Goal: Information Seeking & Learning: Learn about a topic

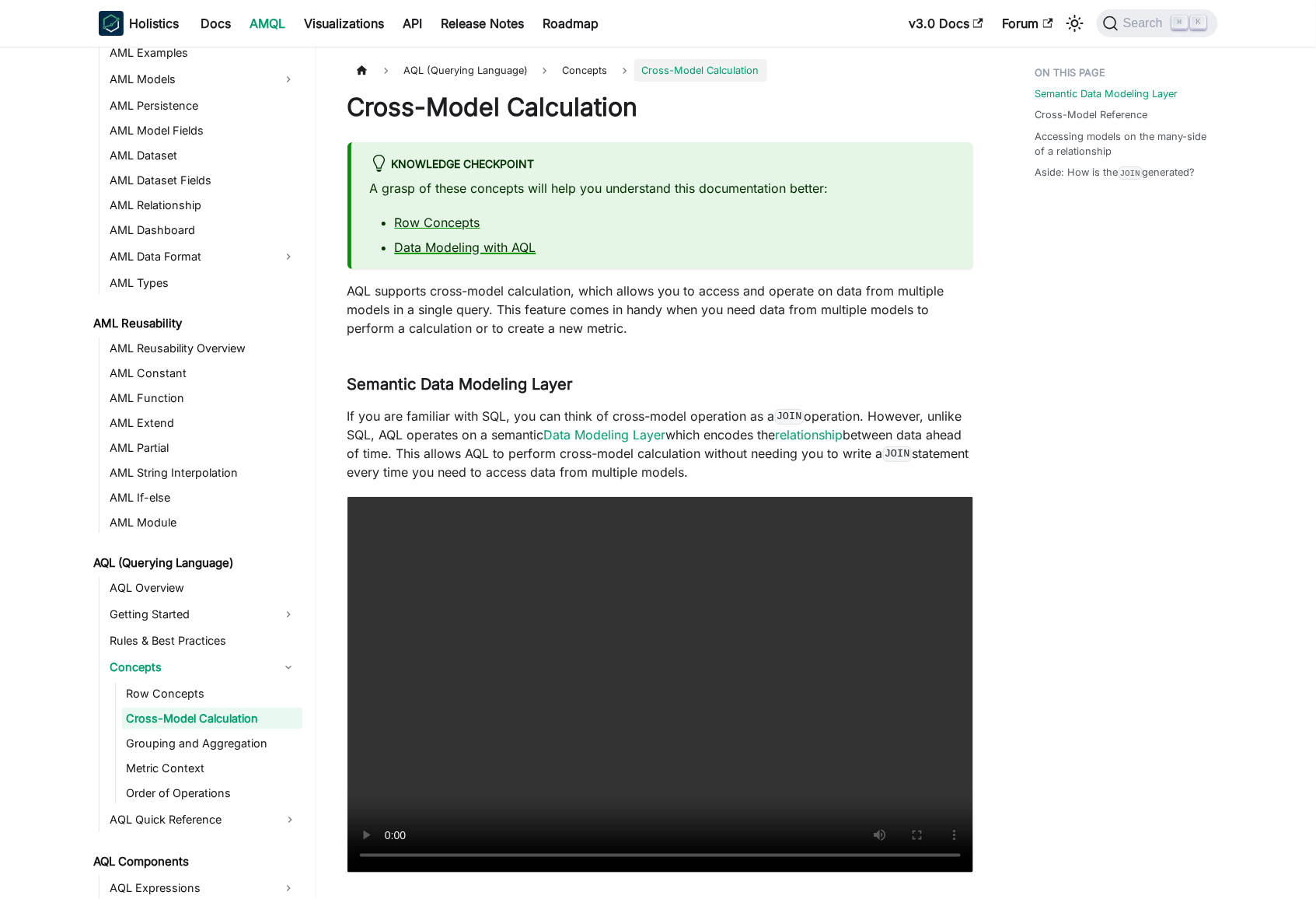
click at [510, 249] on link "Data Modeling with AQL" at bounding box center [465, 248] width 142 height 16
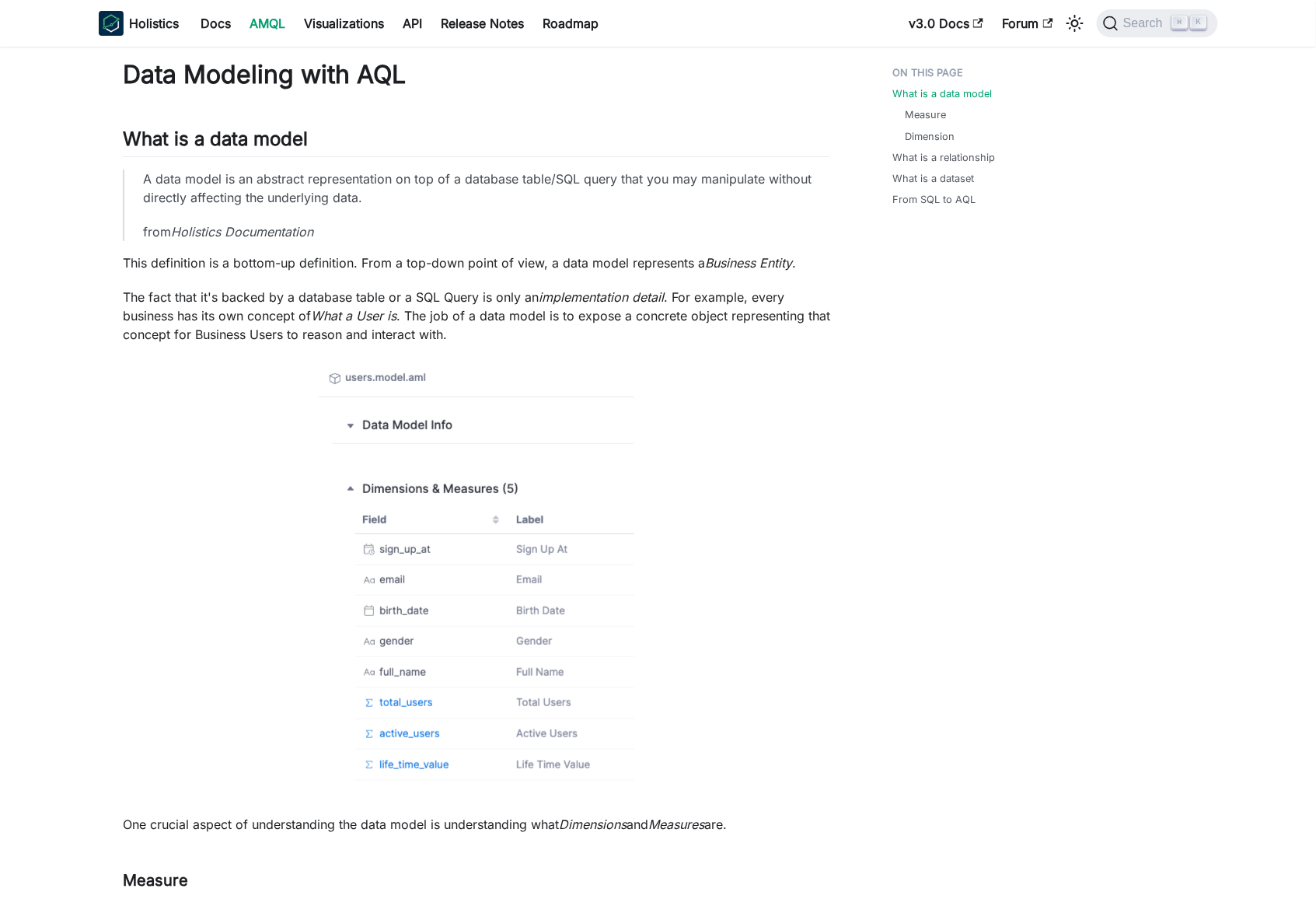
click at [621, 255] on p "This definition is a bottom-up definition. From a top-down point of view, a dat…" at bounding box center [476, 262] width 708 height 19
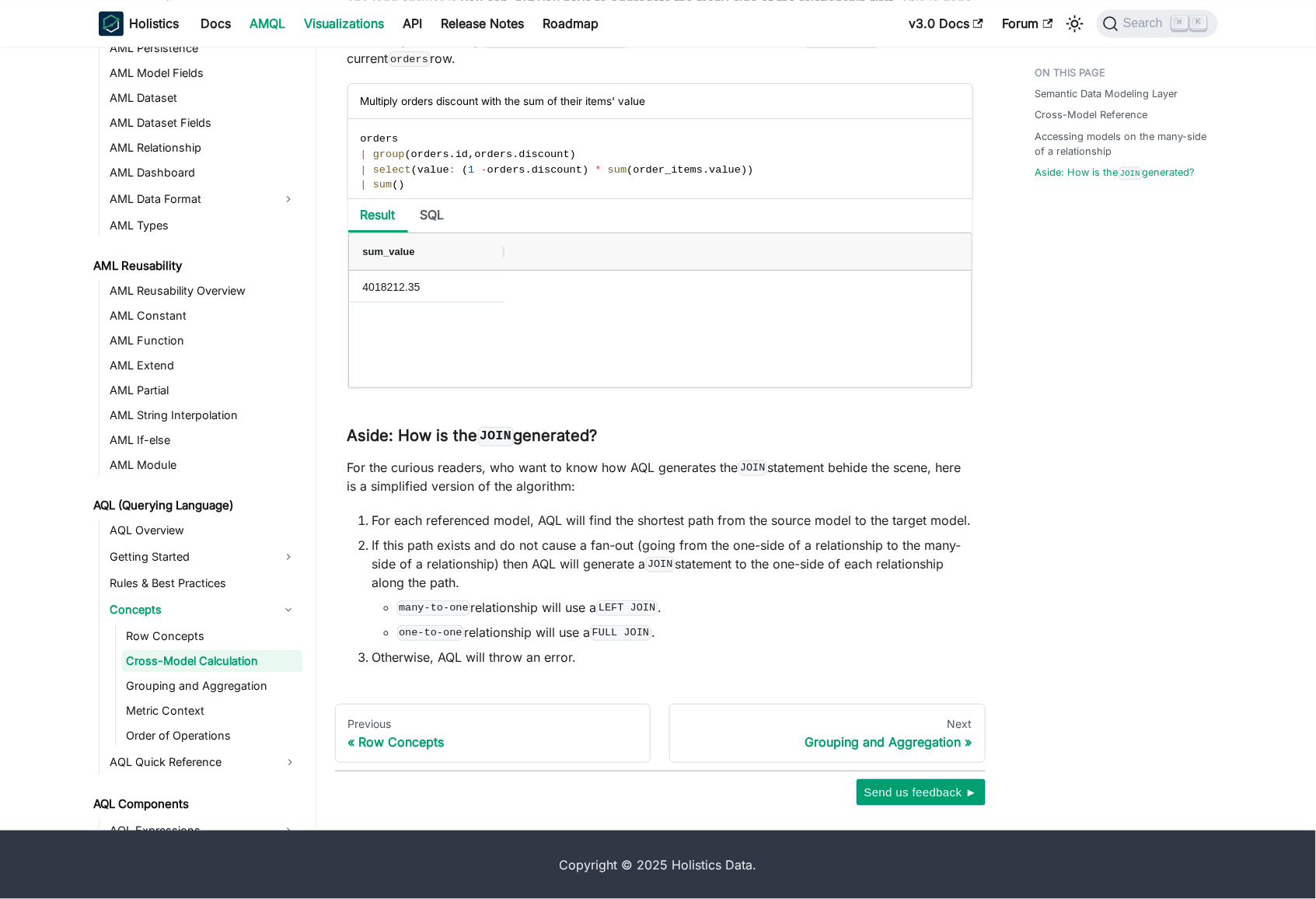
scroll to position [185, 0]
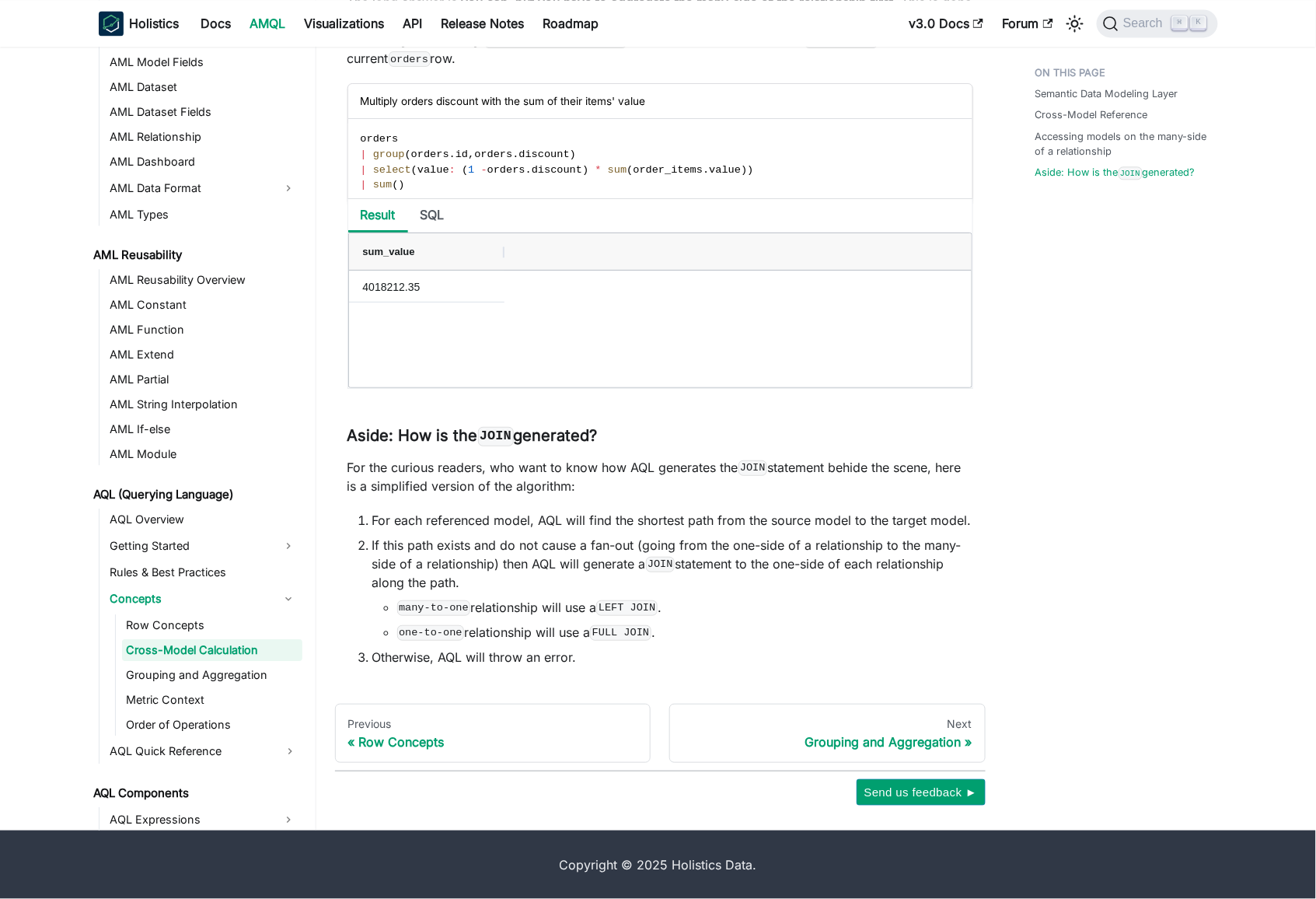
click at [258, 31] on link "AMQL" at bounding box center [268, 23] width 55 height 24
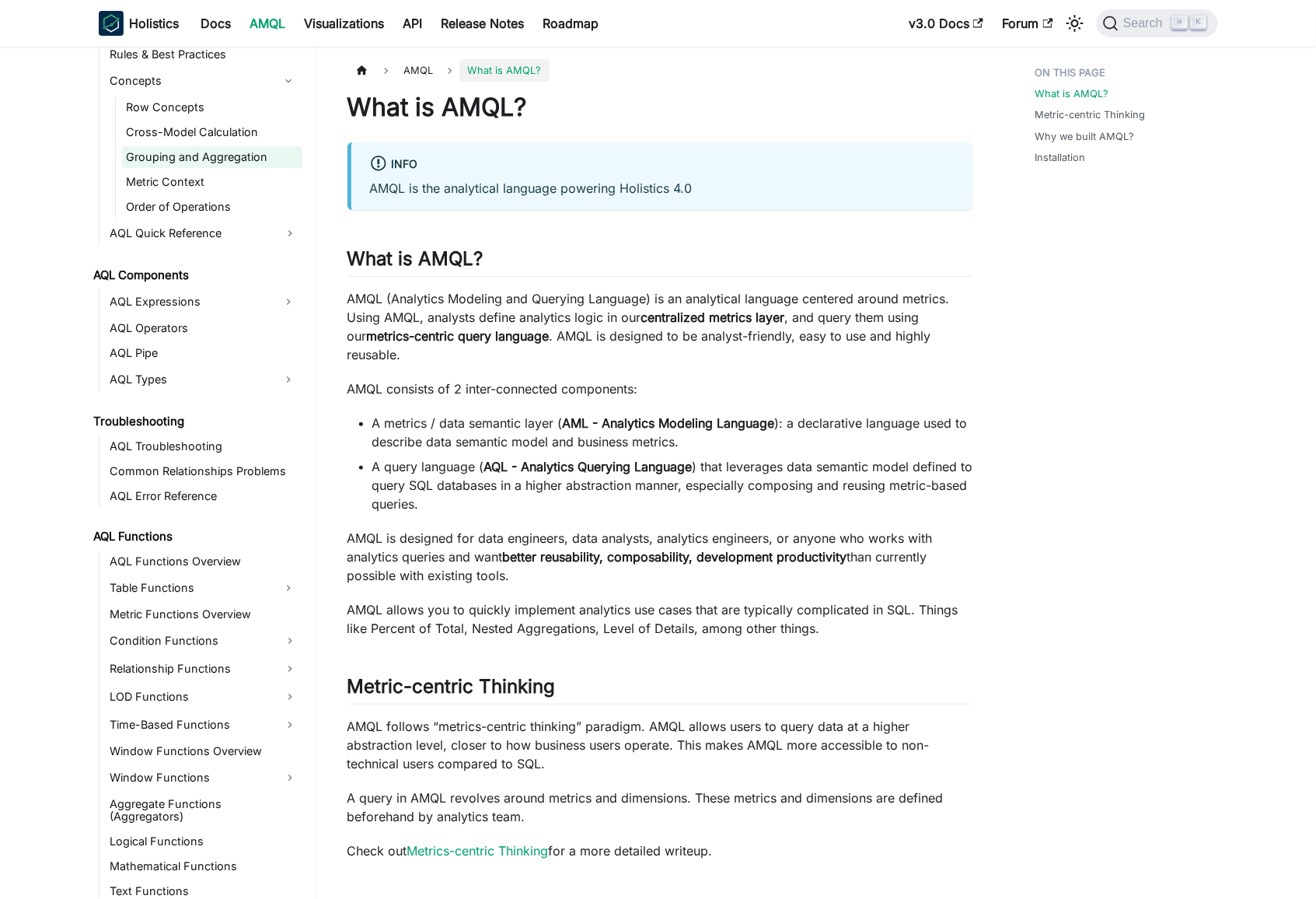
scroll to position [891, 0]
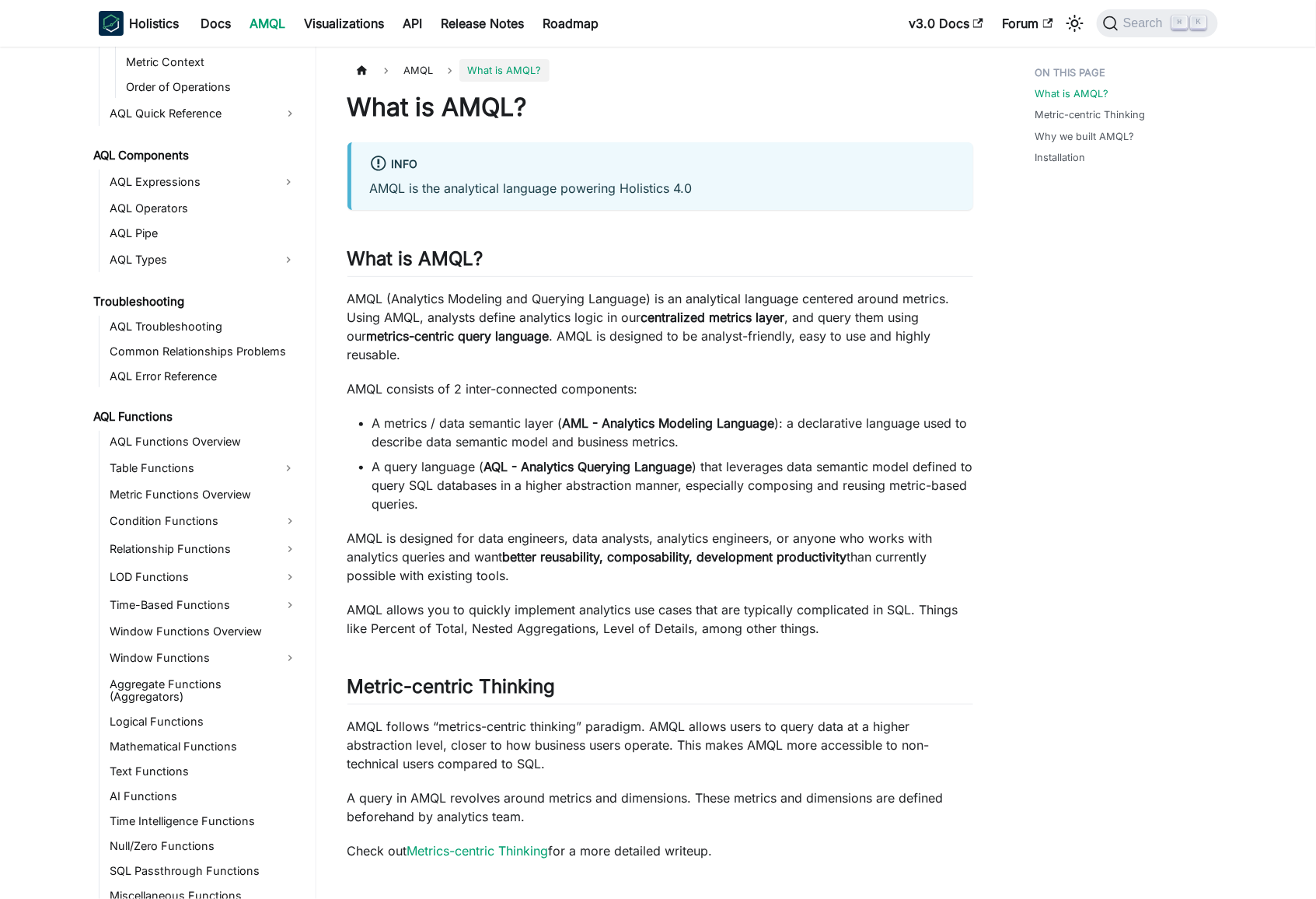
click at [515, 493] on li "A query language ( AQL - Analytics Querying Language ) that leverages data sema…" at bounding box center [673, 485] width 601 height 56
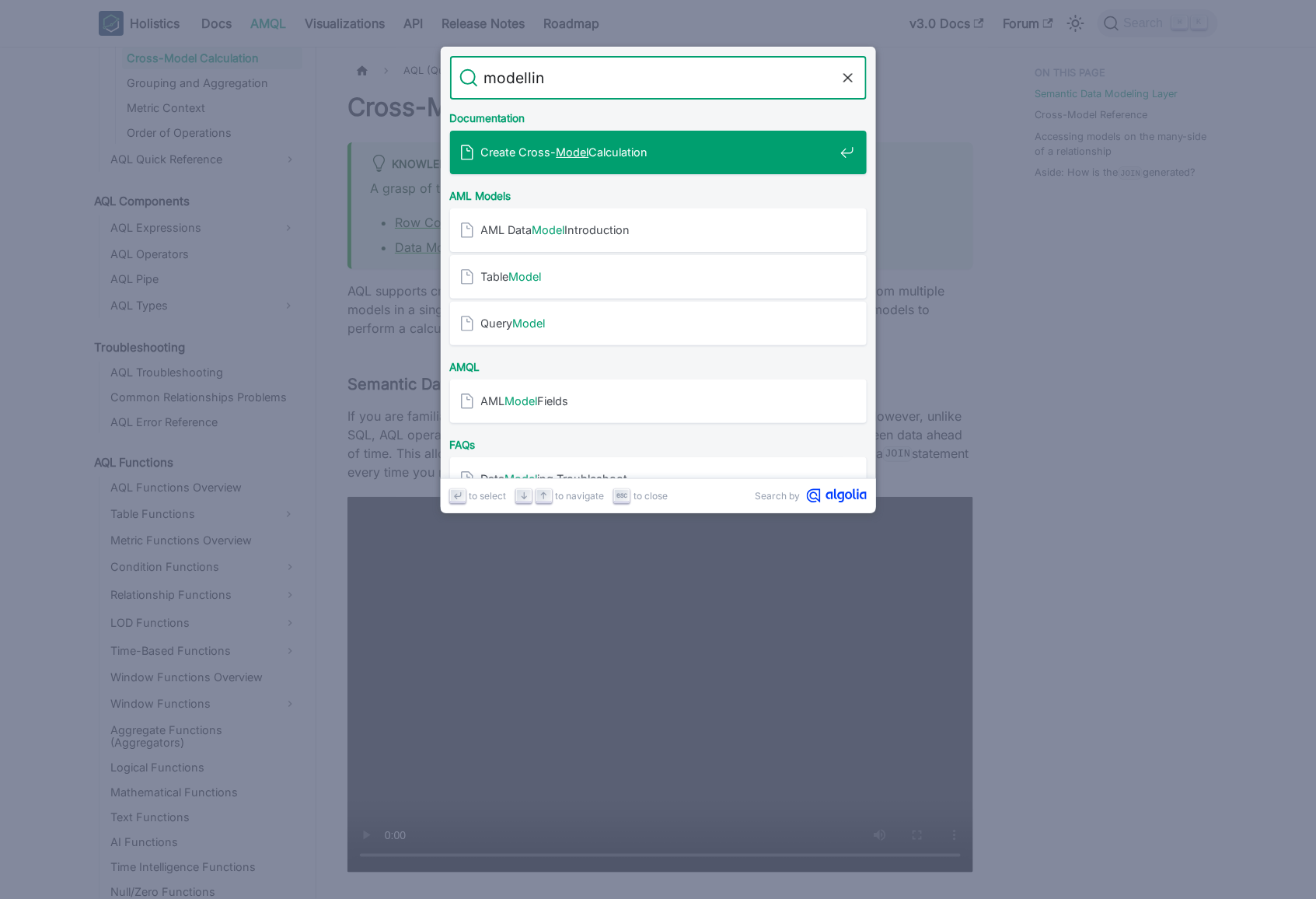
type input "modelling"
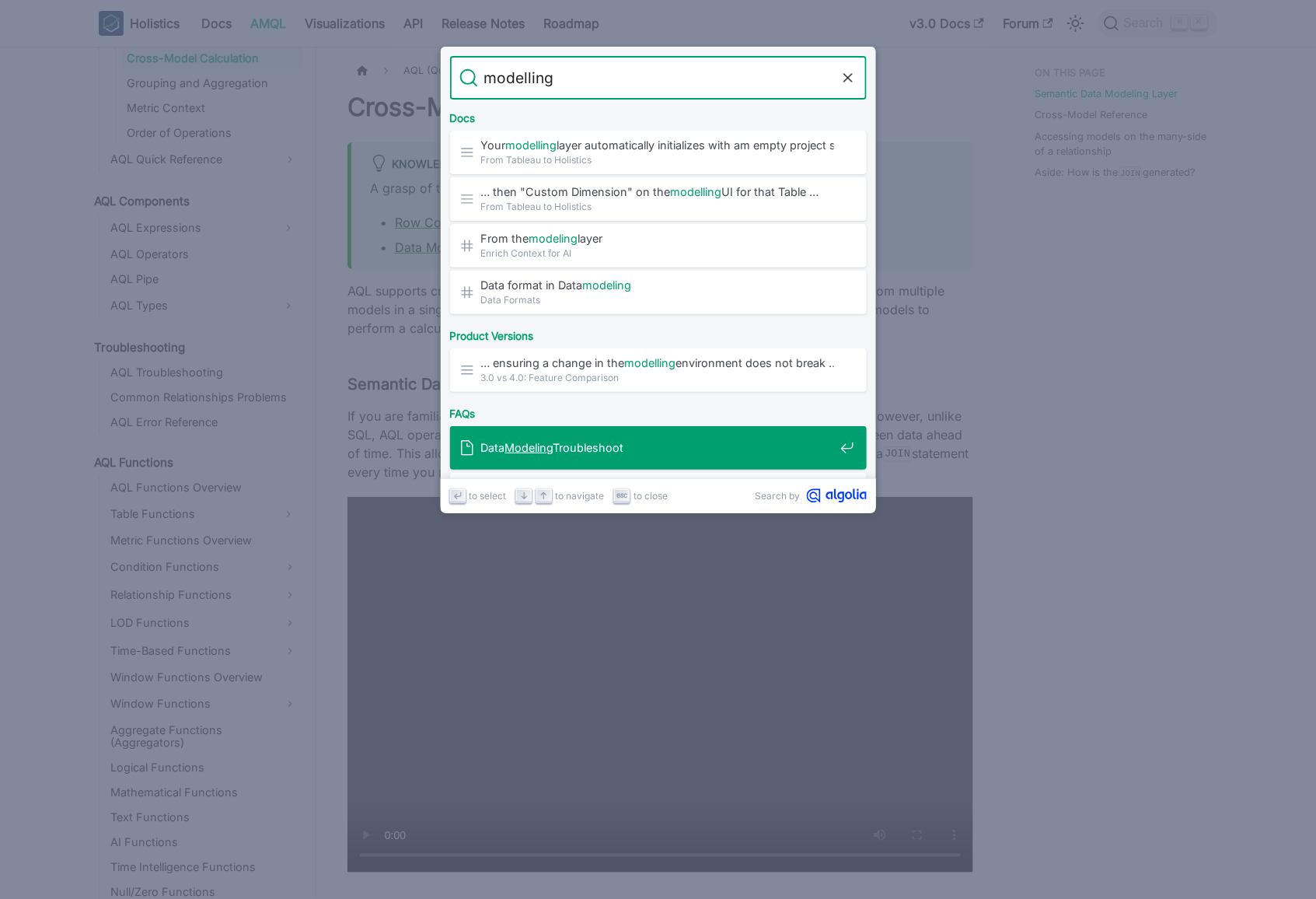
scroll to position [39, 0]
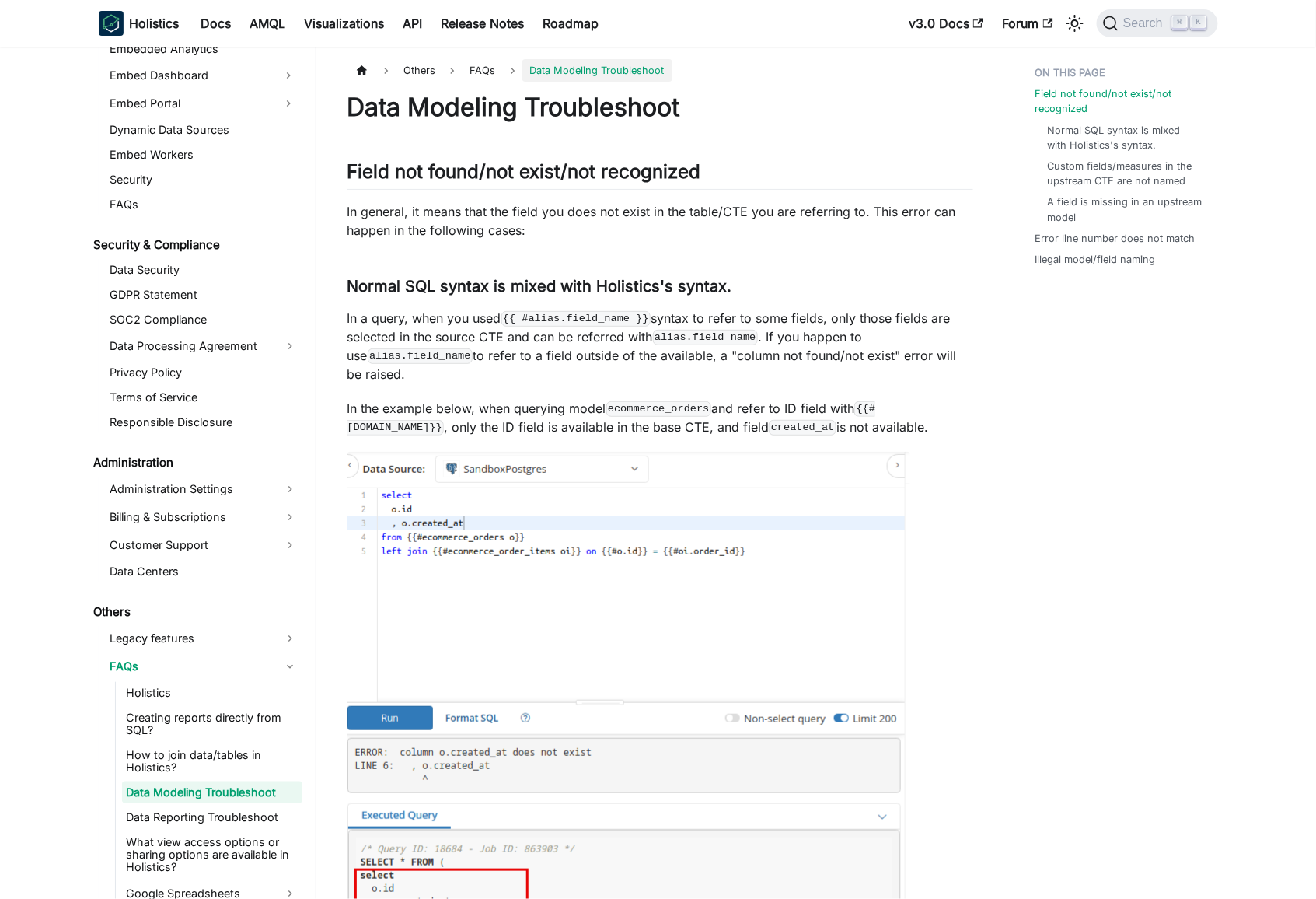
scroll to position [1694, 0]
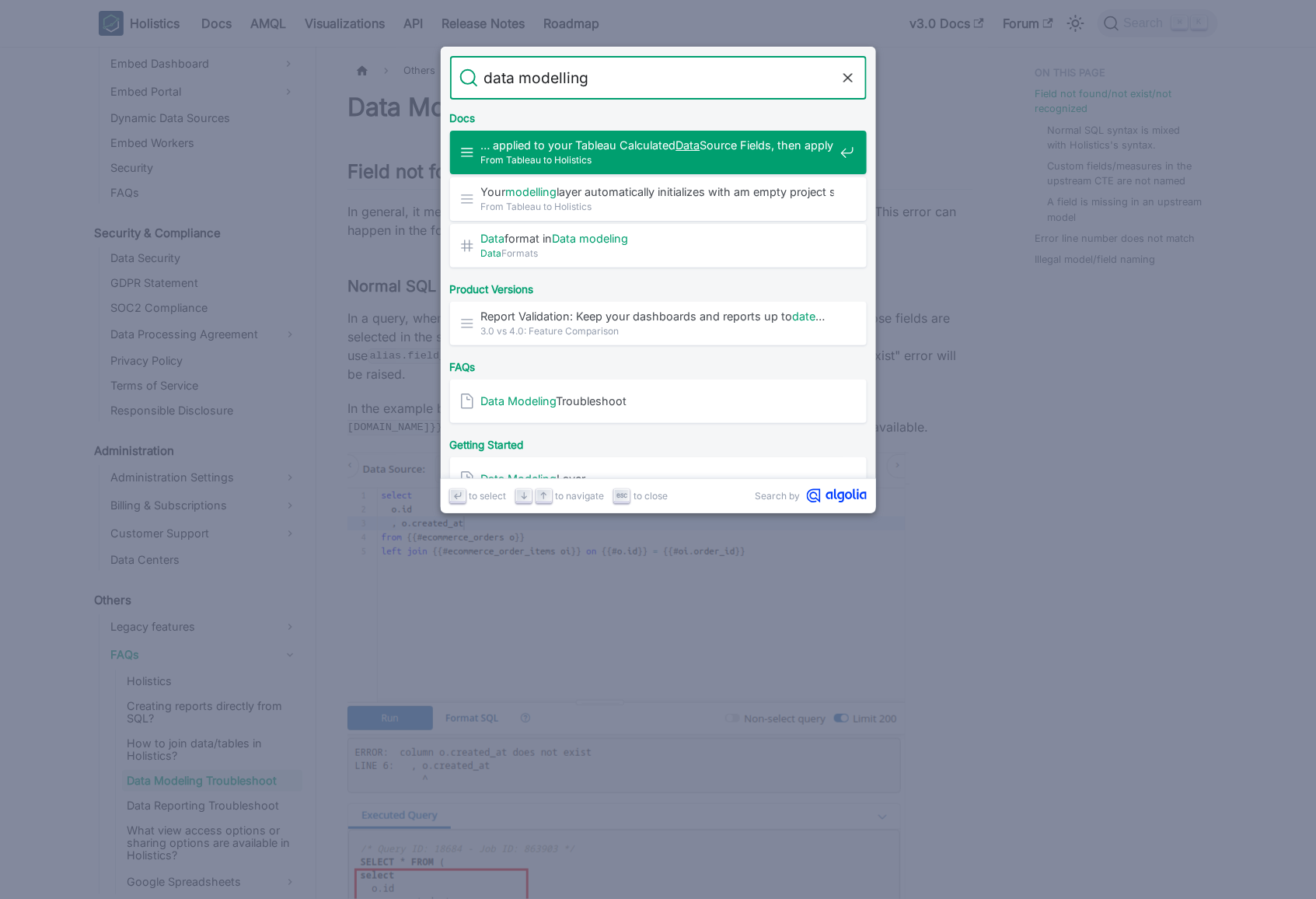
type input "data"
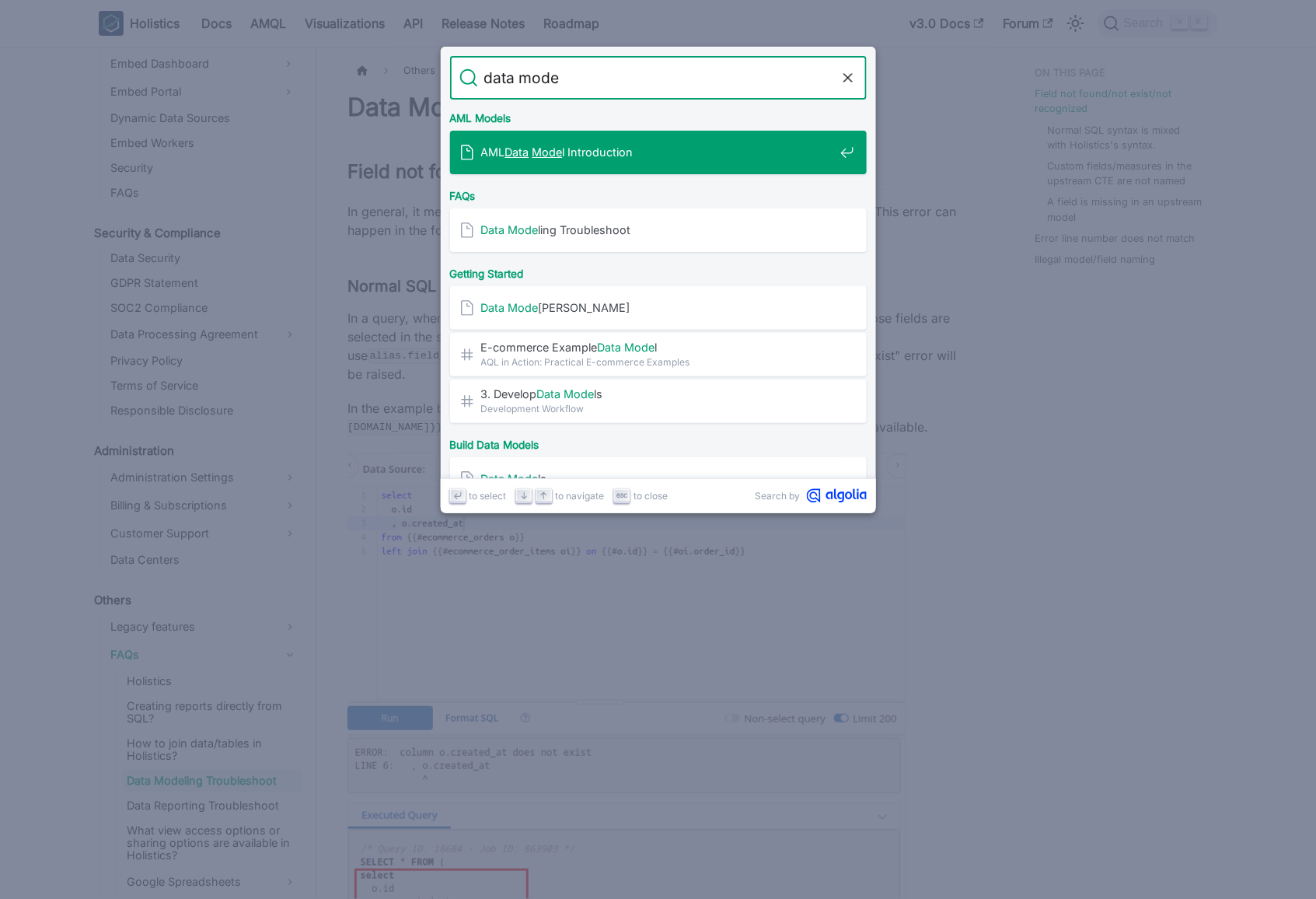
type input "data model"
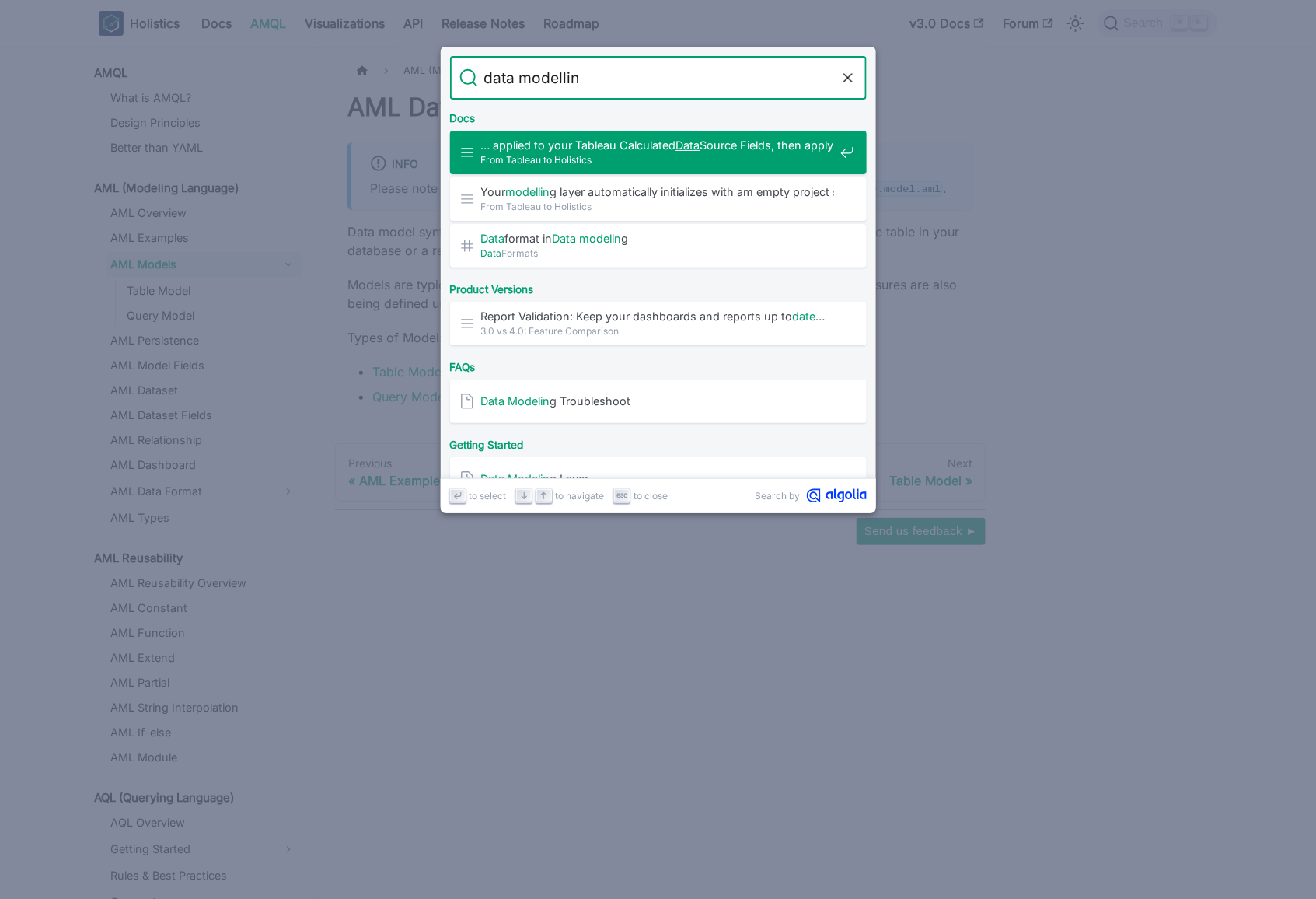
type input "data modelling"
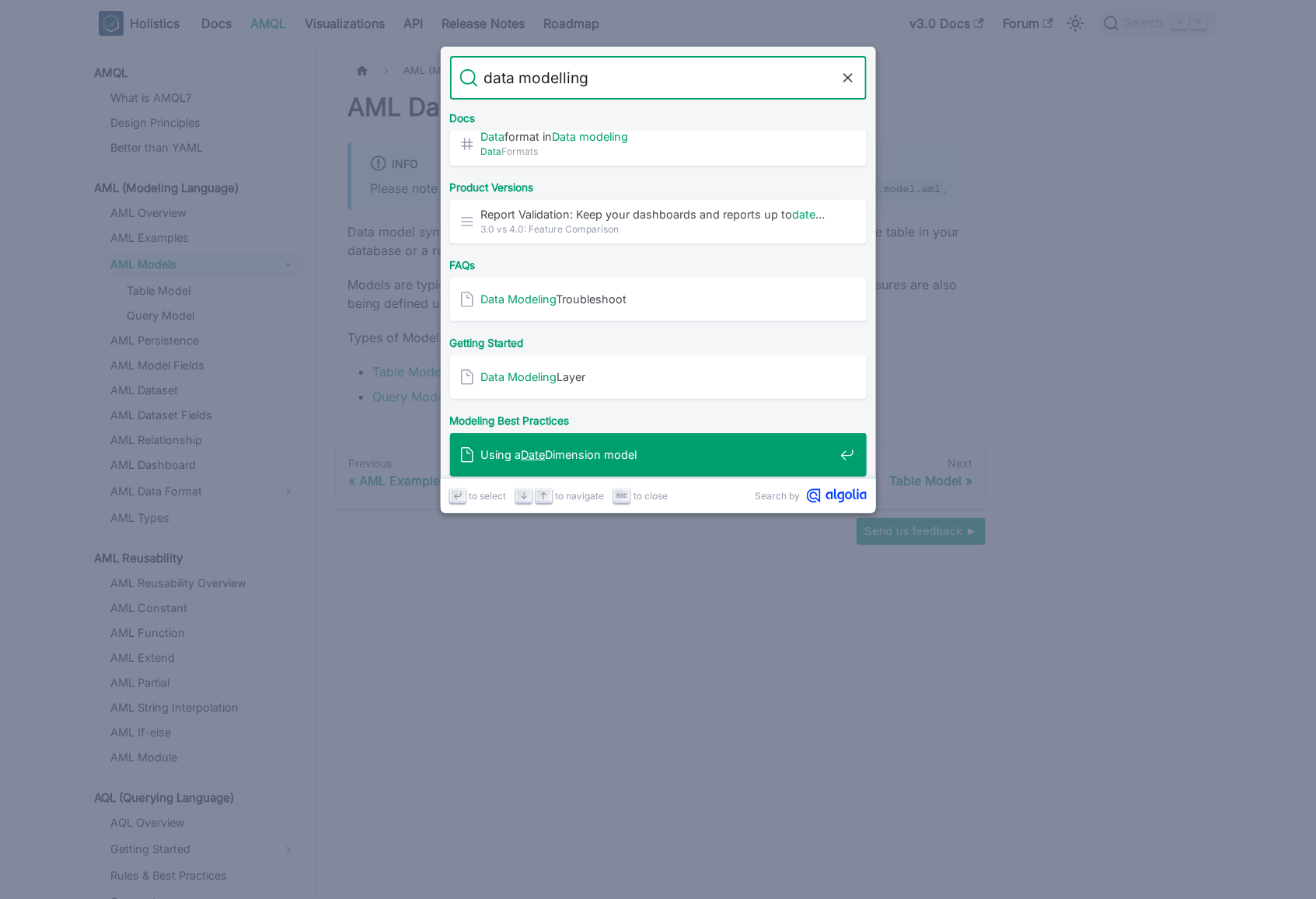
scroll to position [149, 0]
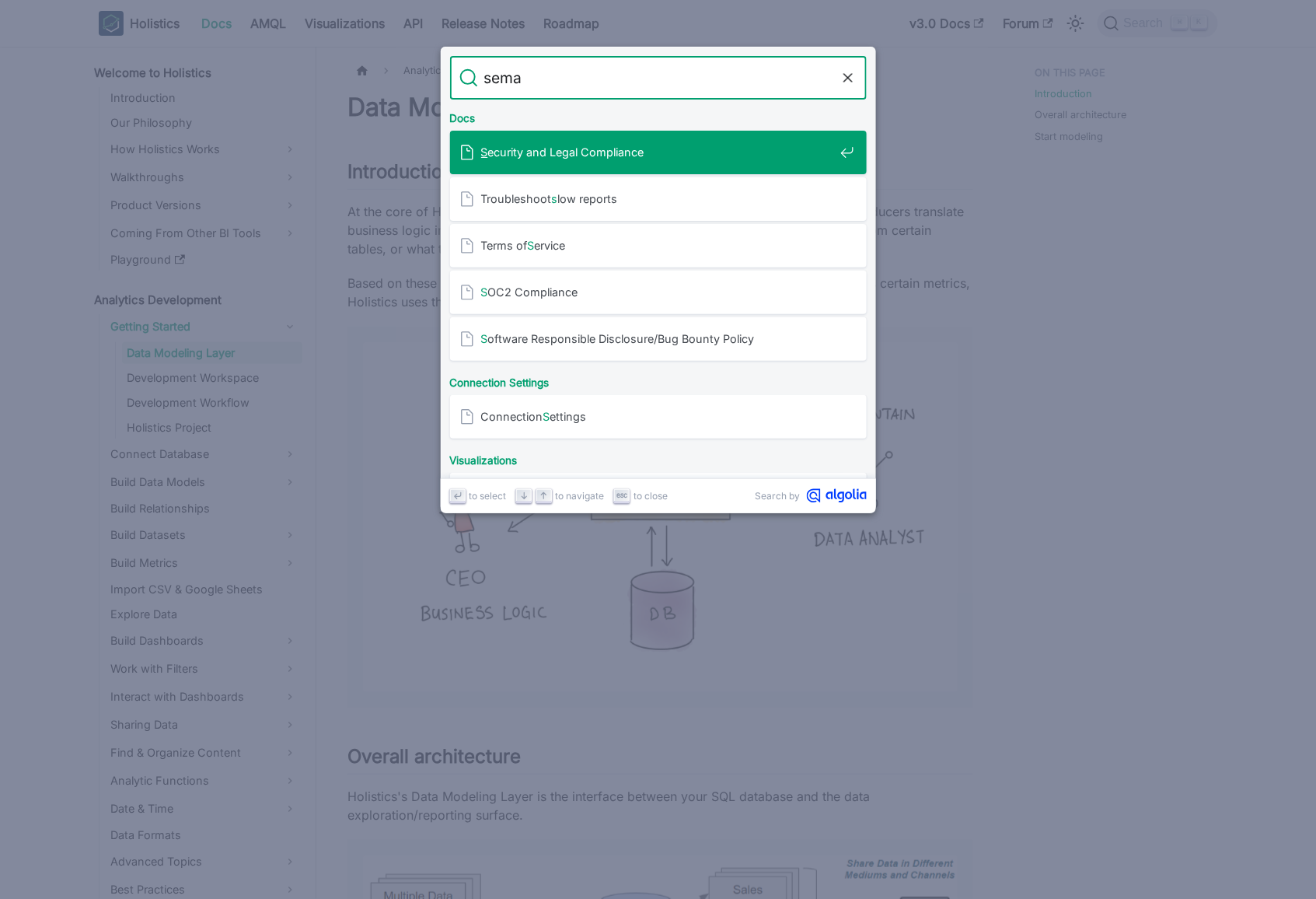
type input "[PERSON_NAME]"
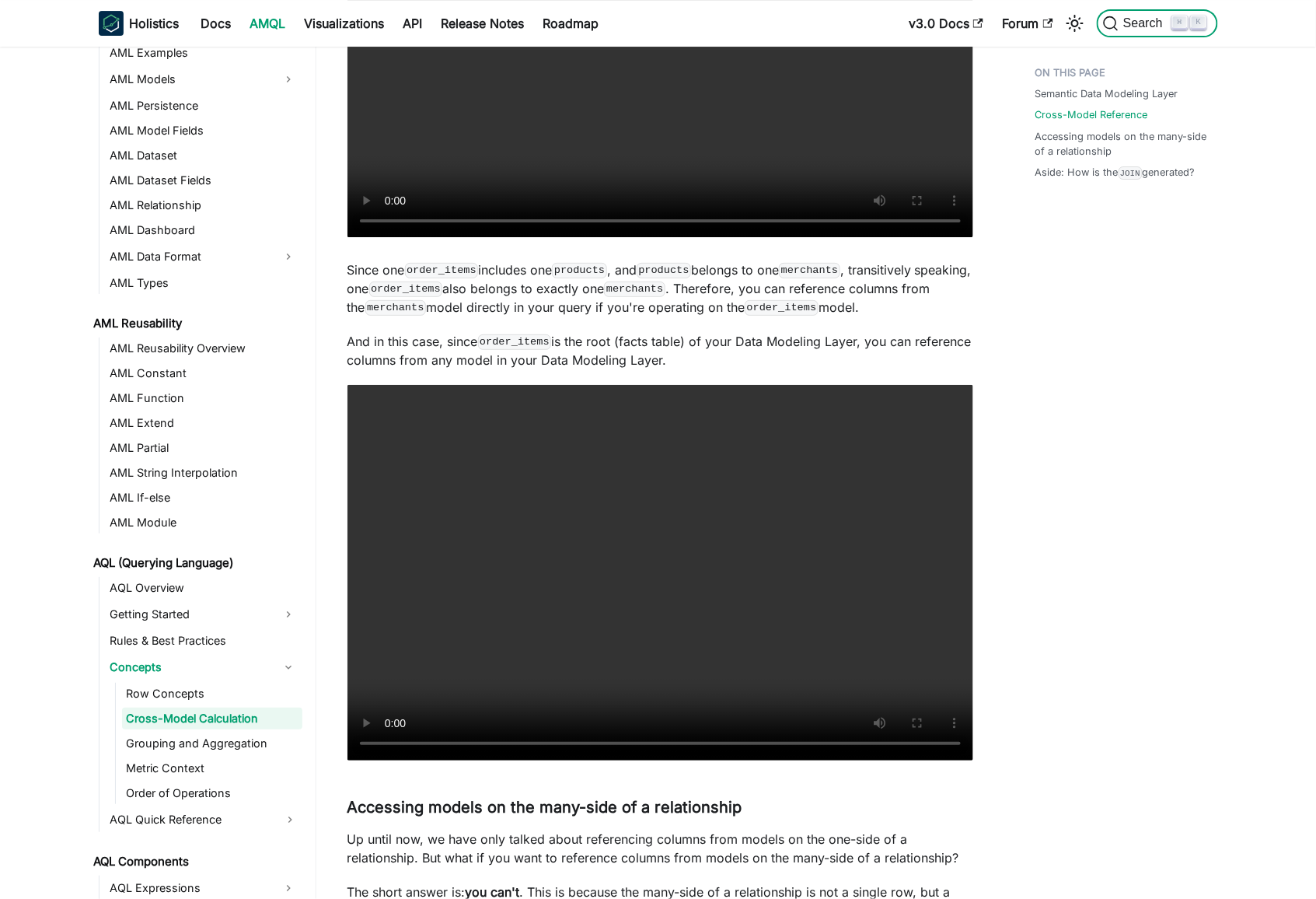
scroll to position [1875, 0]
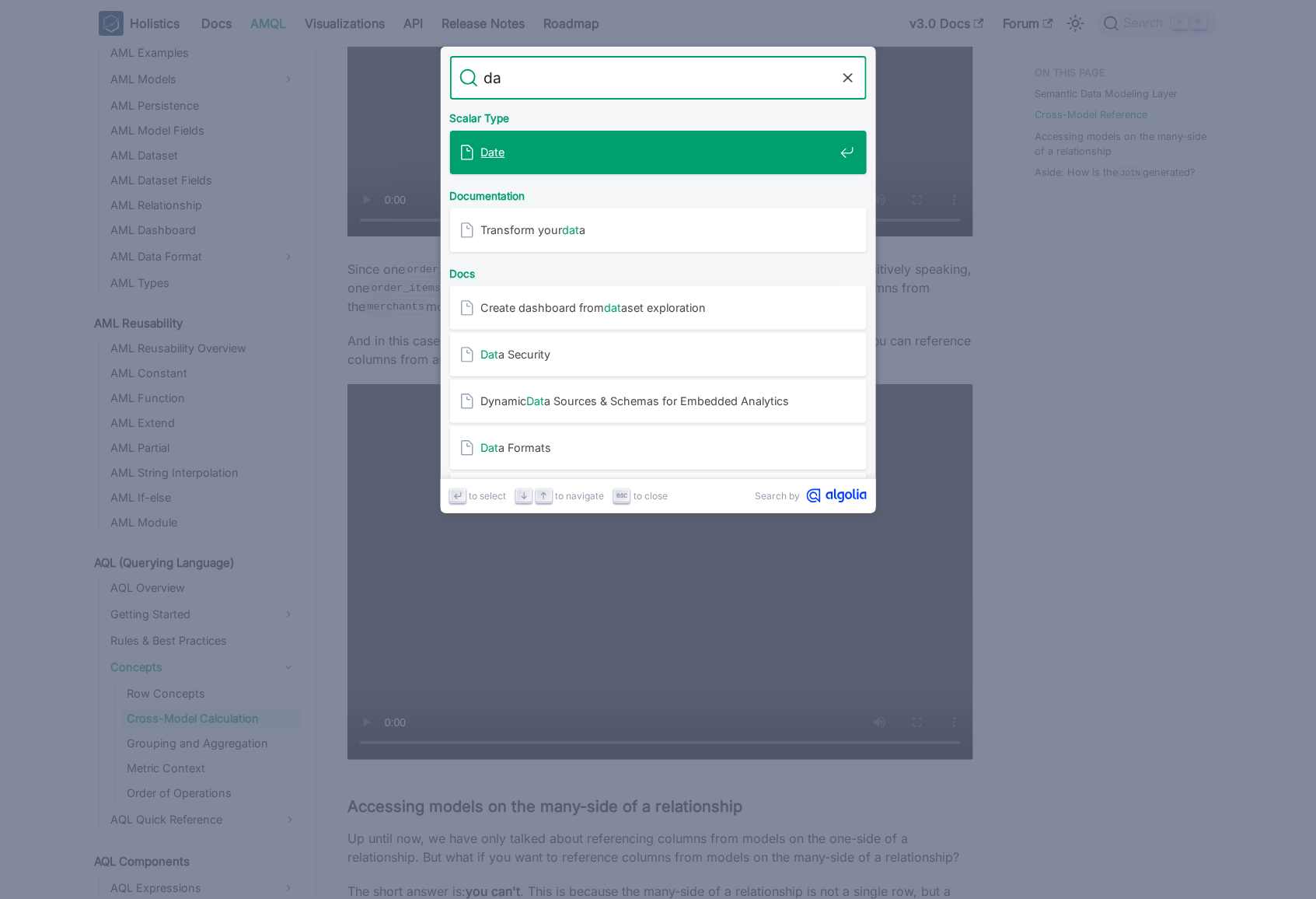
type input "d"
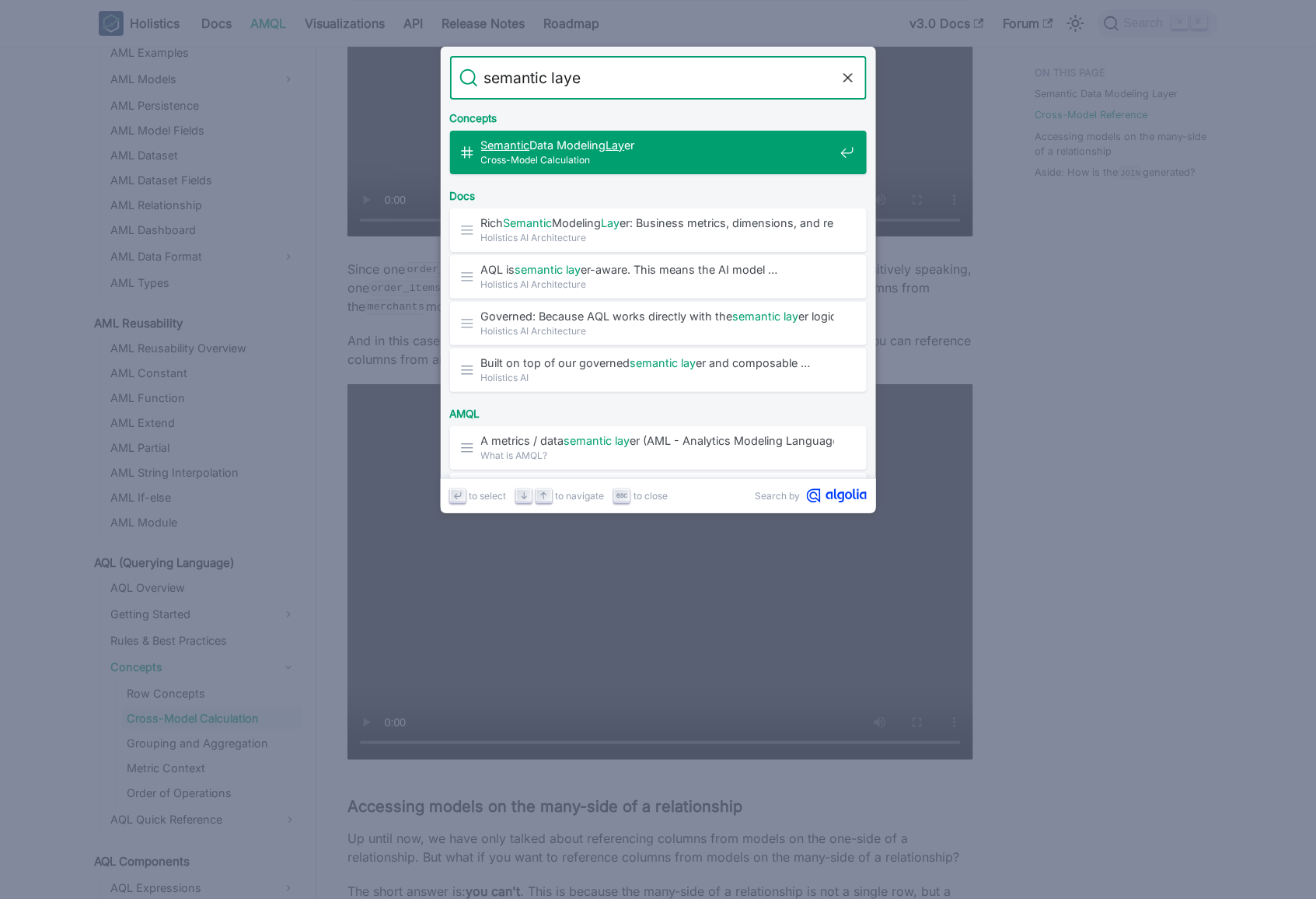
type input "semantic layer"
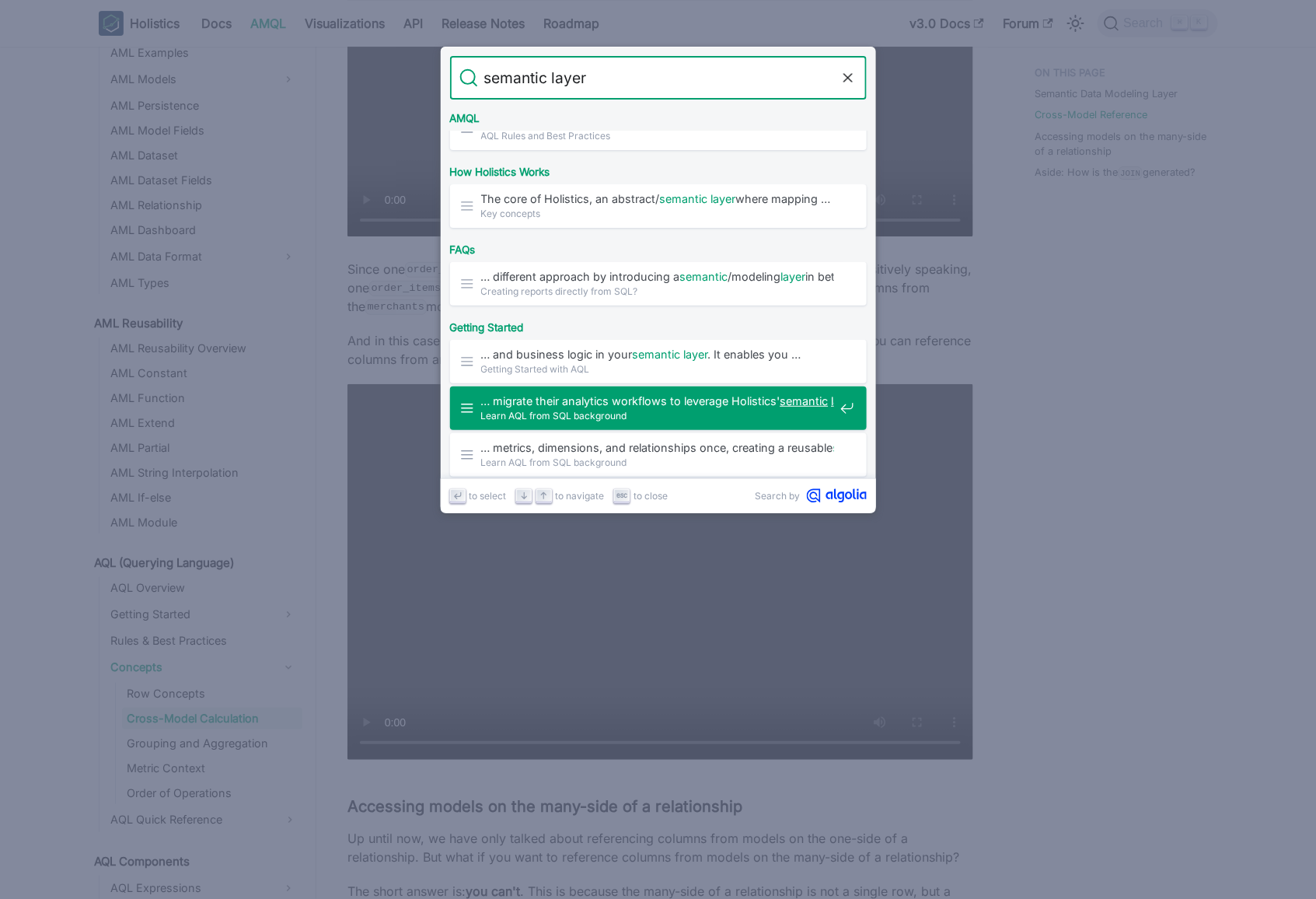
scroll to position [491, 0]
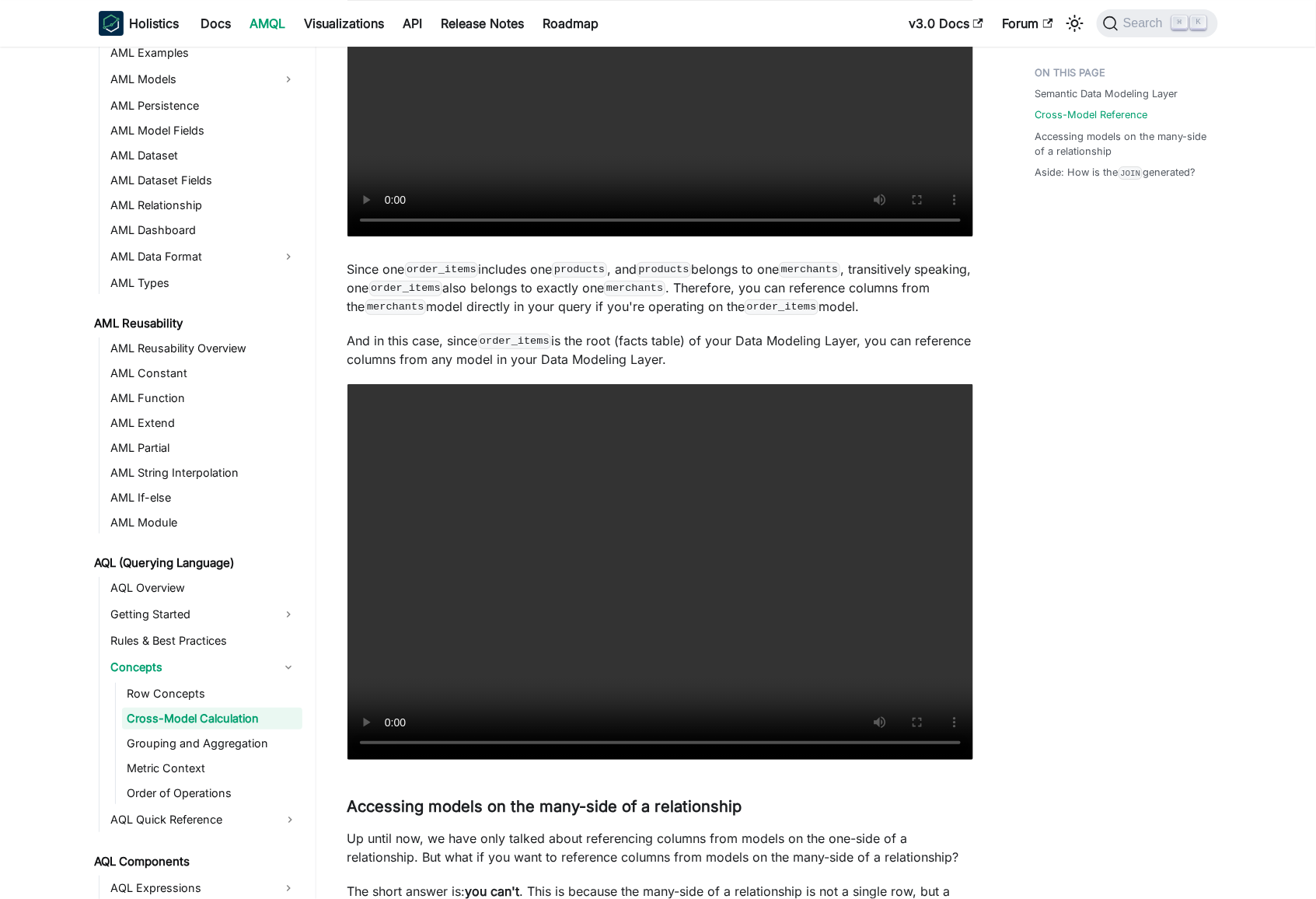
click at [1108, 448] on div "Semantic Data Modeling Layer Cross-Model Reference Accessing models on the many…" at bounding box center [1119, 201] width 229 height 4035
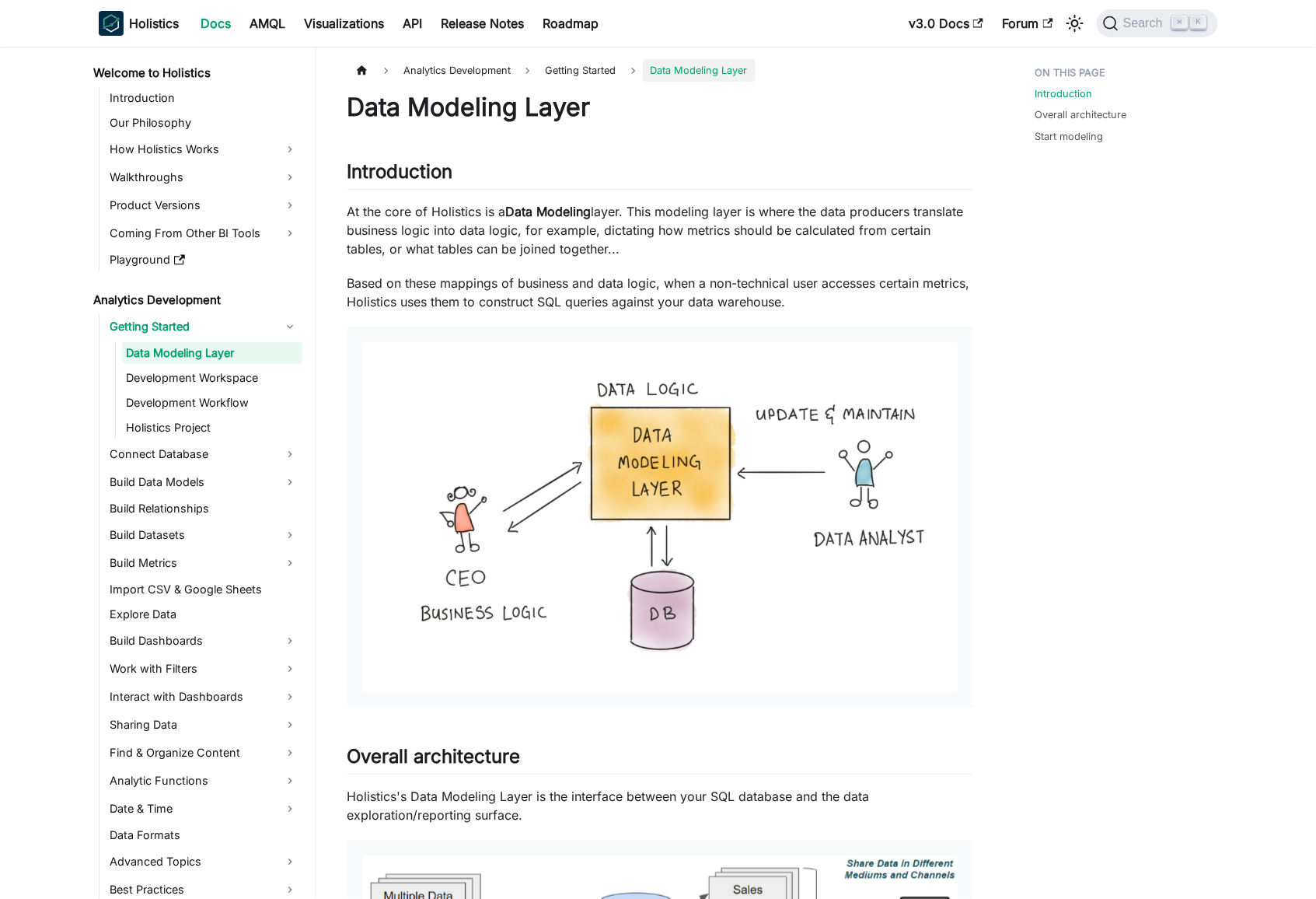
click at [1101, 455] on div "Introduction Overall architecture Start modeling" at bounding box center [1119, 780] width 229 height 1442
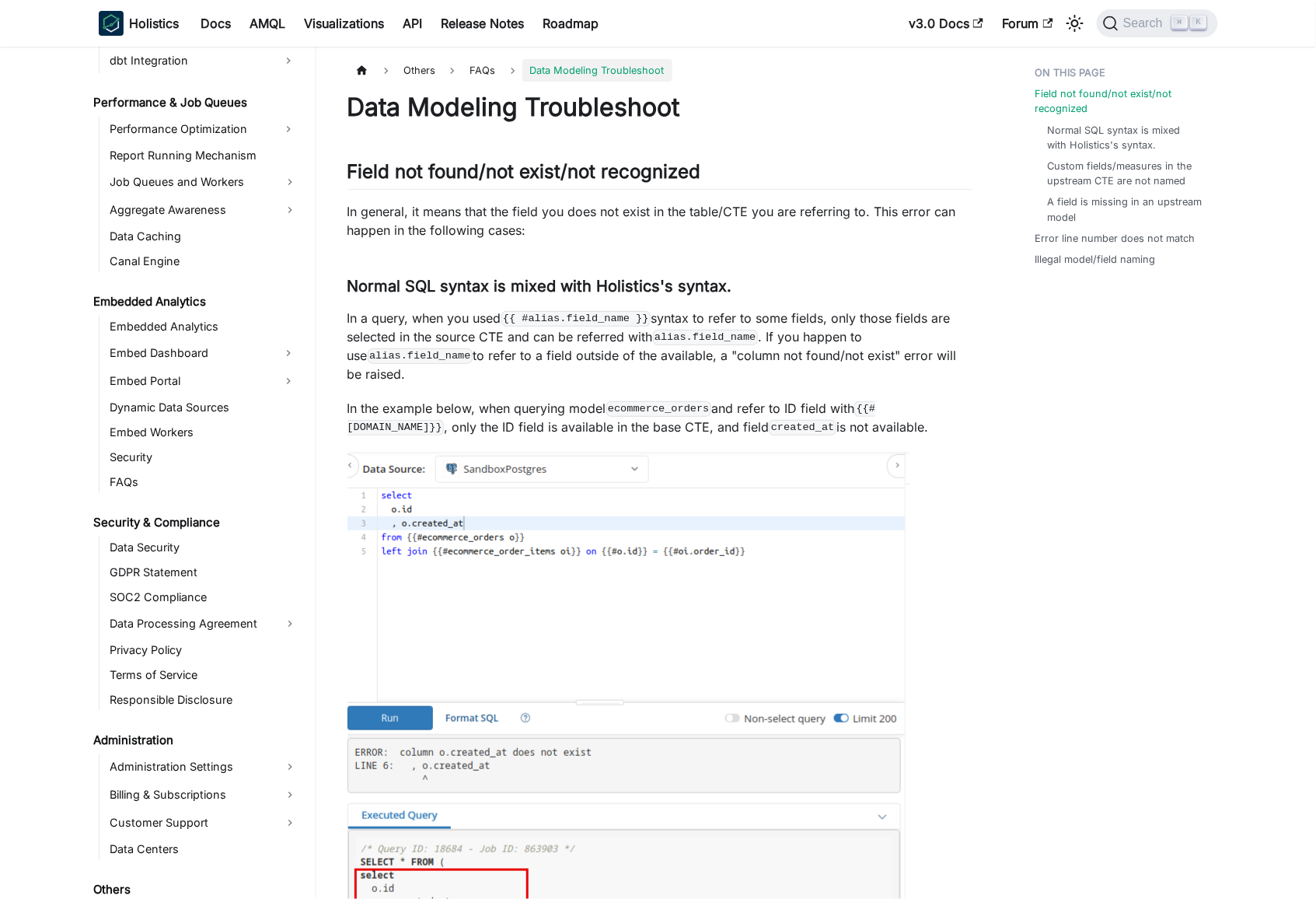
scroll to position [1686, 0]
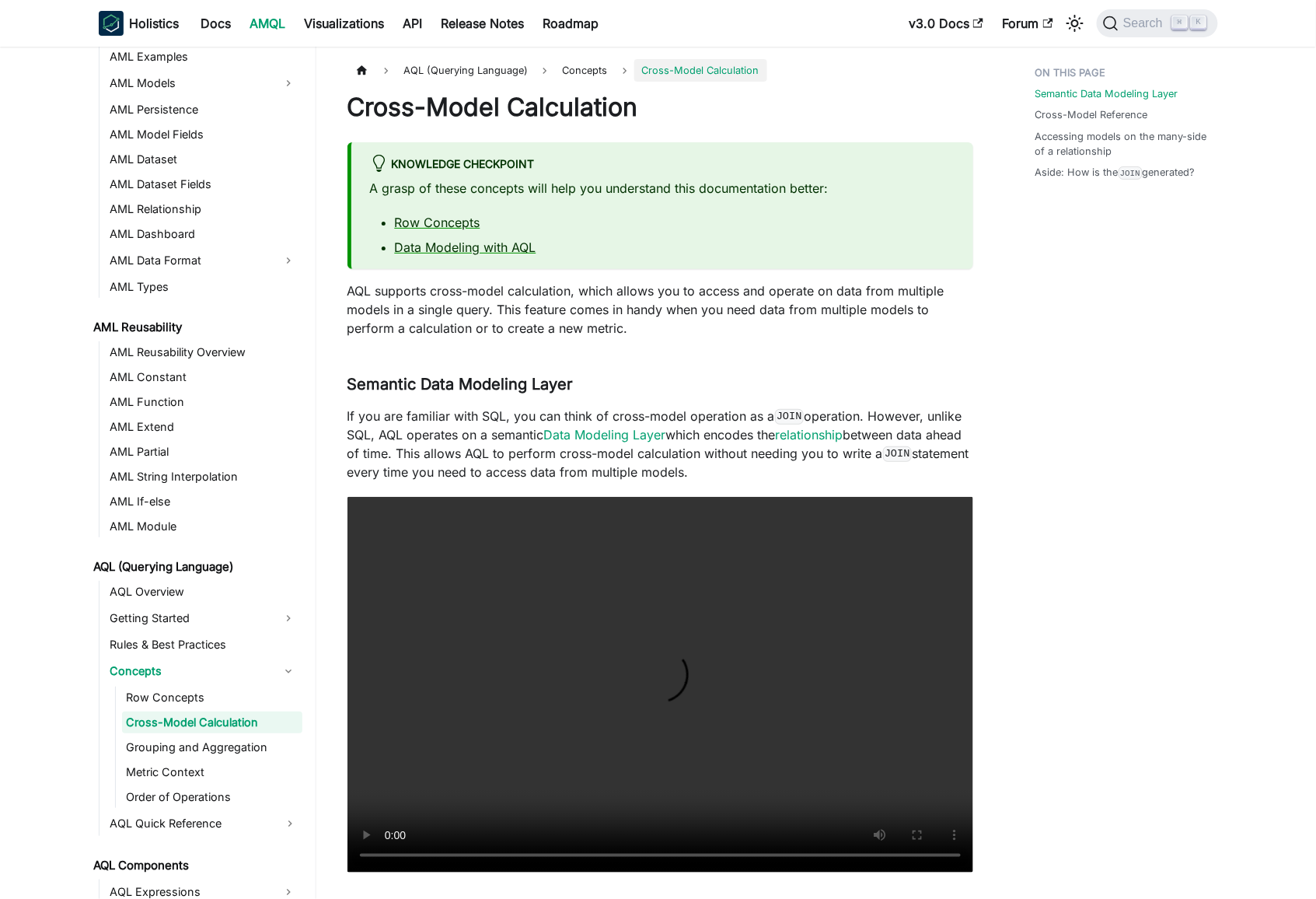
scroll to position [185, 0]
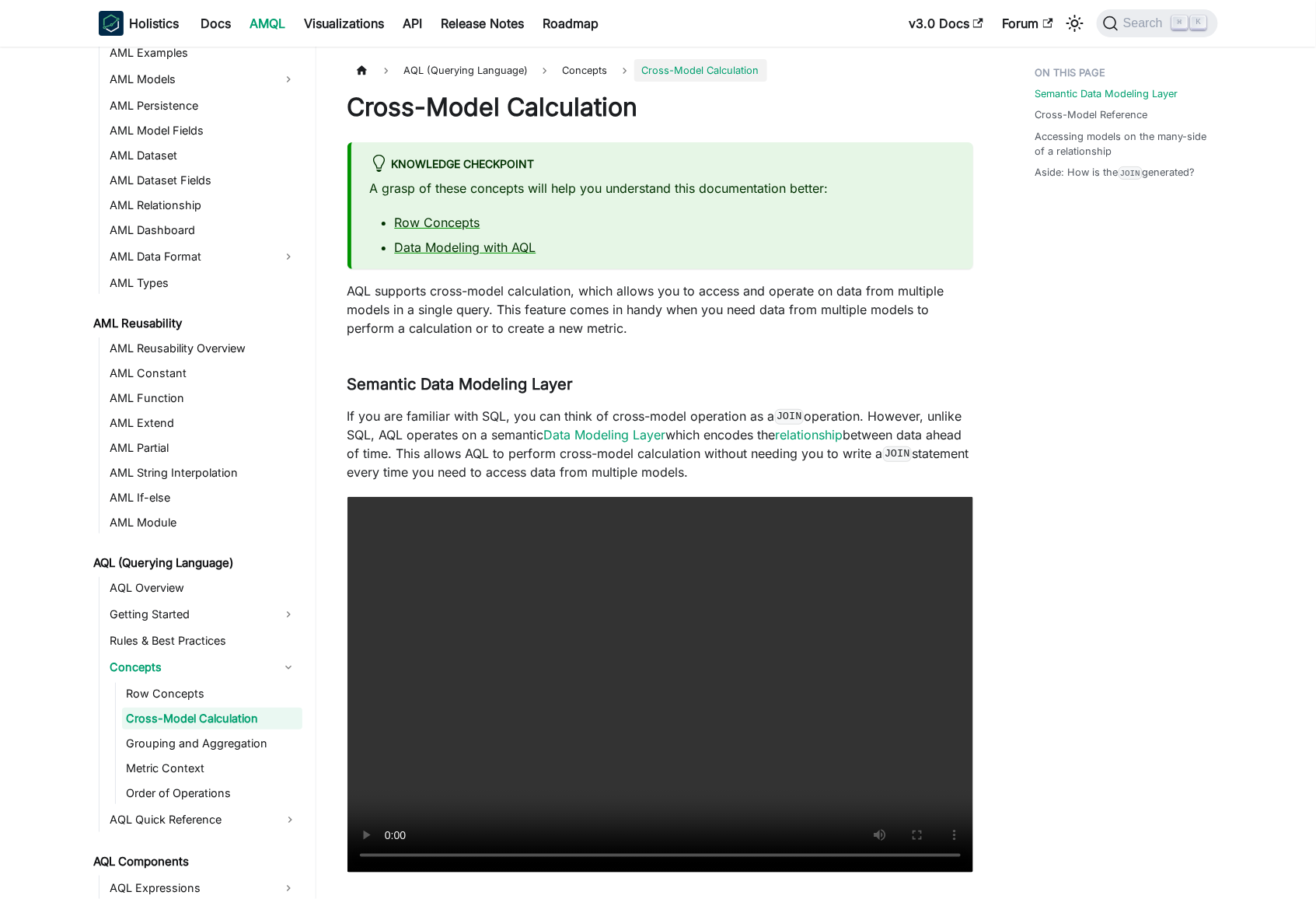
click at [414, 188] on p "A grasp of these concepts will help you understand this documentation better:" at bounding box center [662, 188] width 585 height 19
copy div "A grasp of these concepts will help you understand this documentation better:"
click at [622, 306] on p "AQL supports cross-model calculation, which allows you to access and operate on…" at bounding box center [660, 308] width 626 height 56
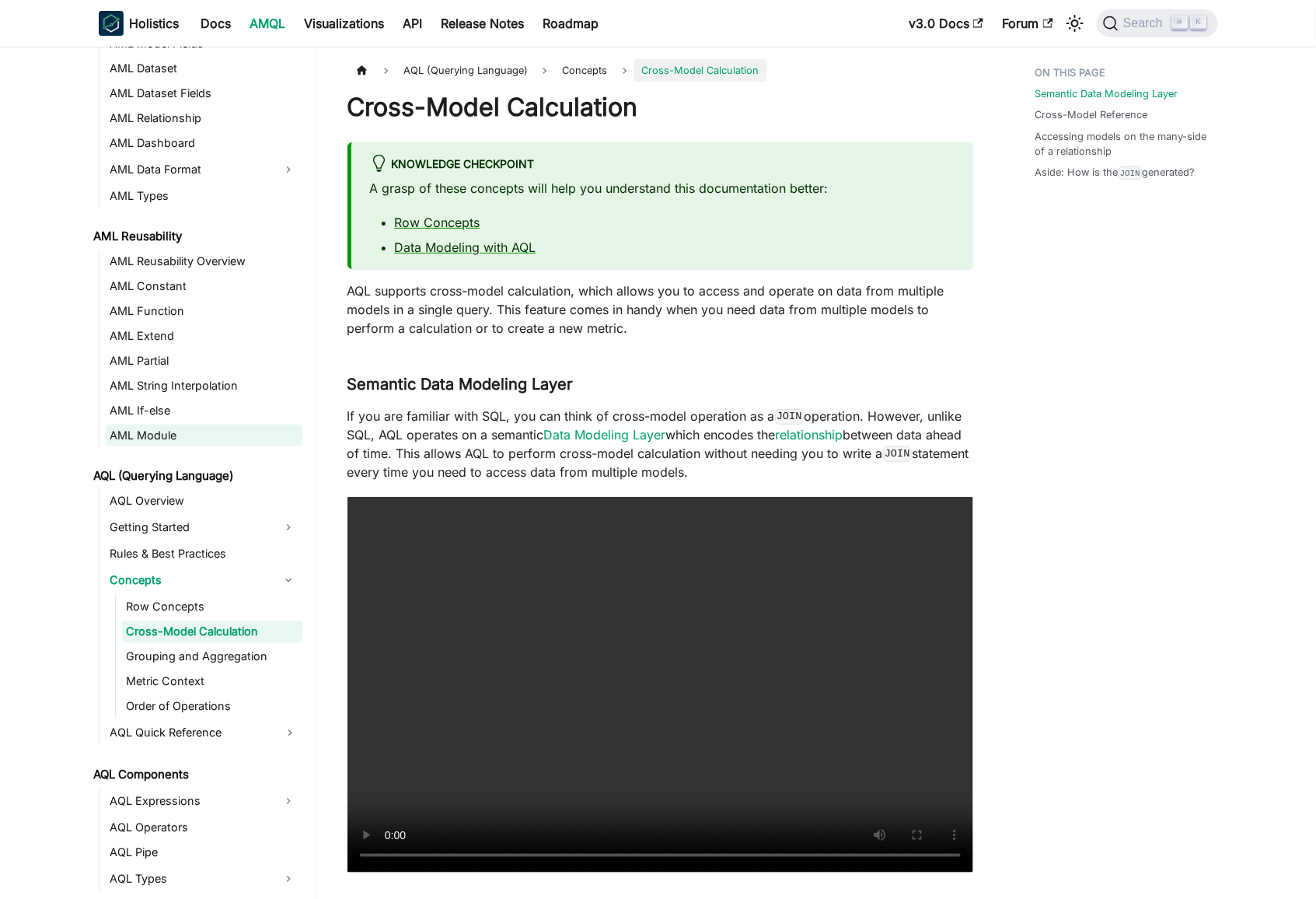
scroll to position [276, 0]
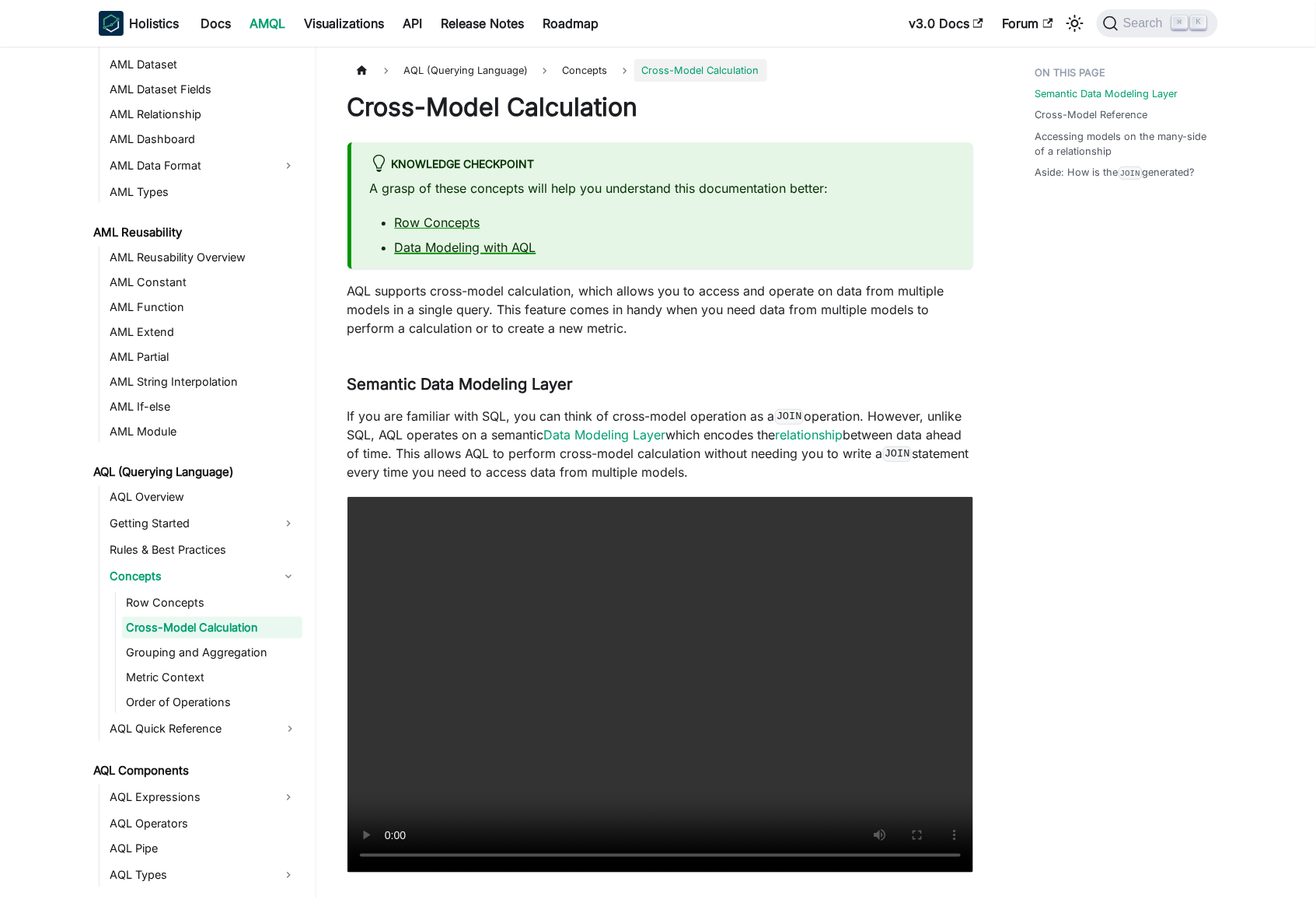
click at [494, 248] on link "Data Modeling with AQL" at bounding box center [465, 248] width 142 height 16
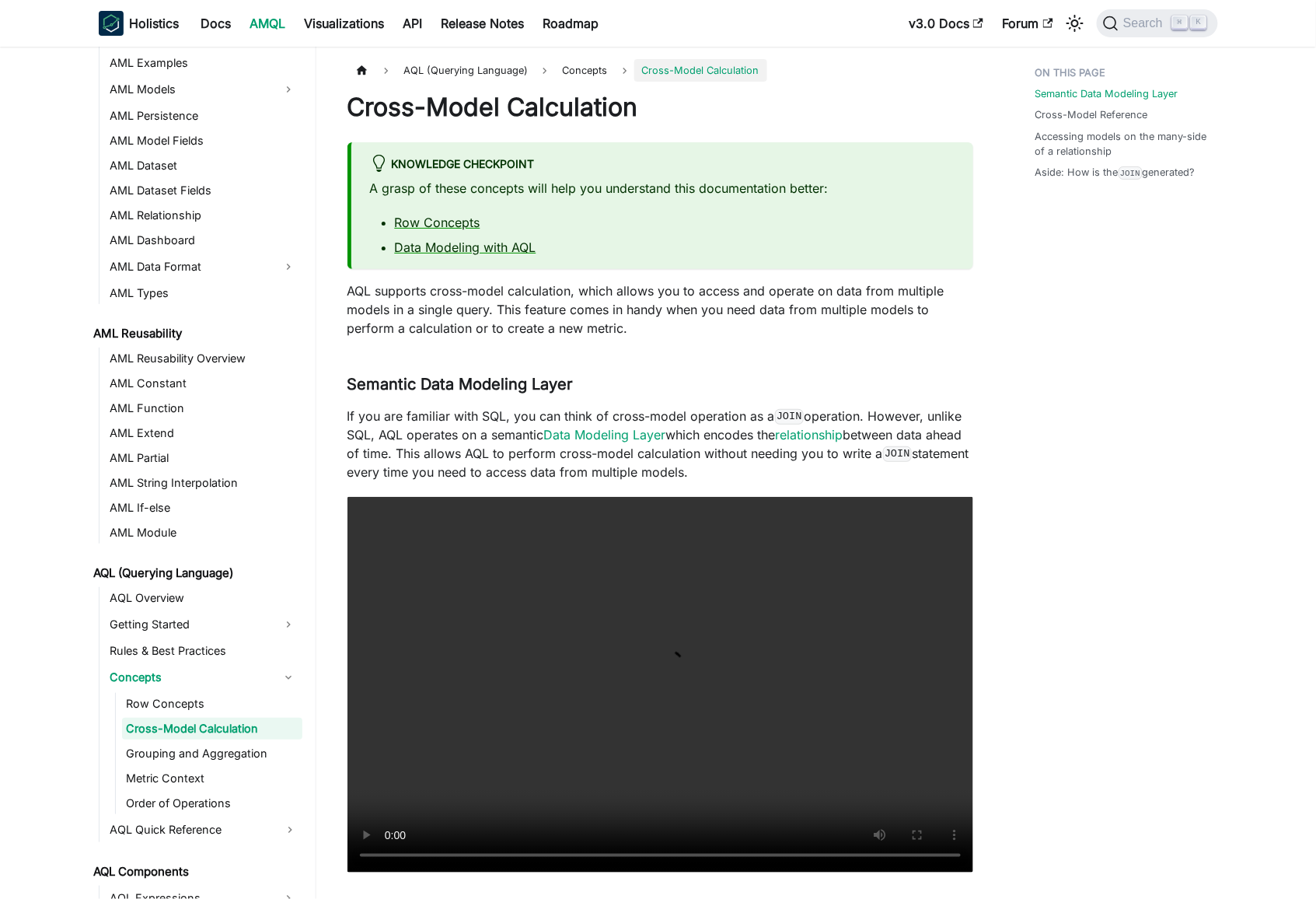
scroll to position [185, 0]
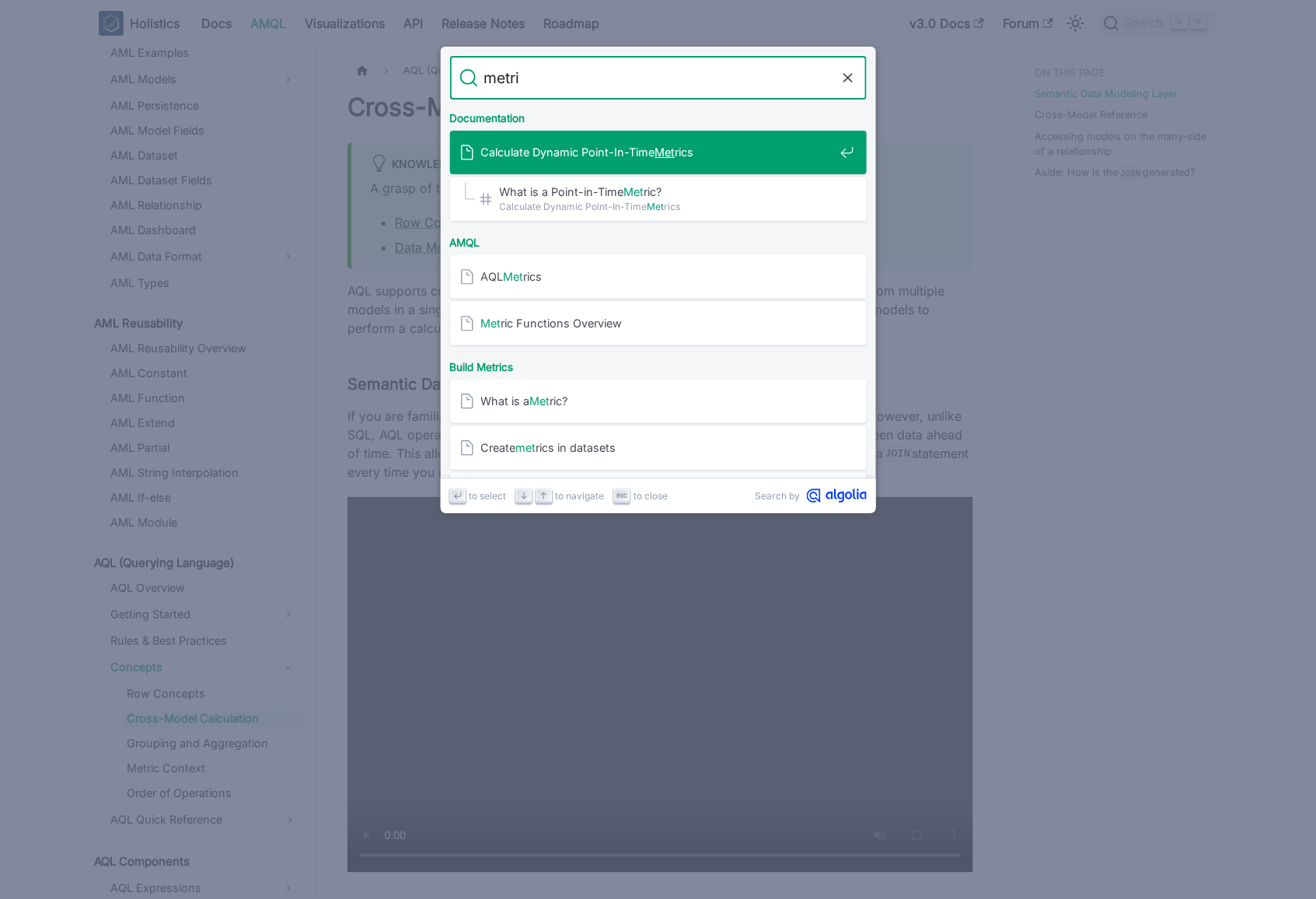
type input "metric"
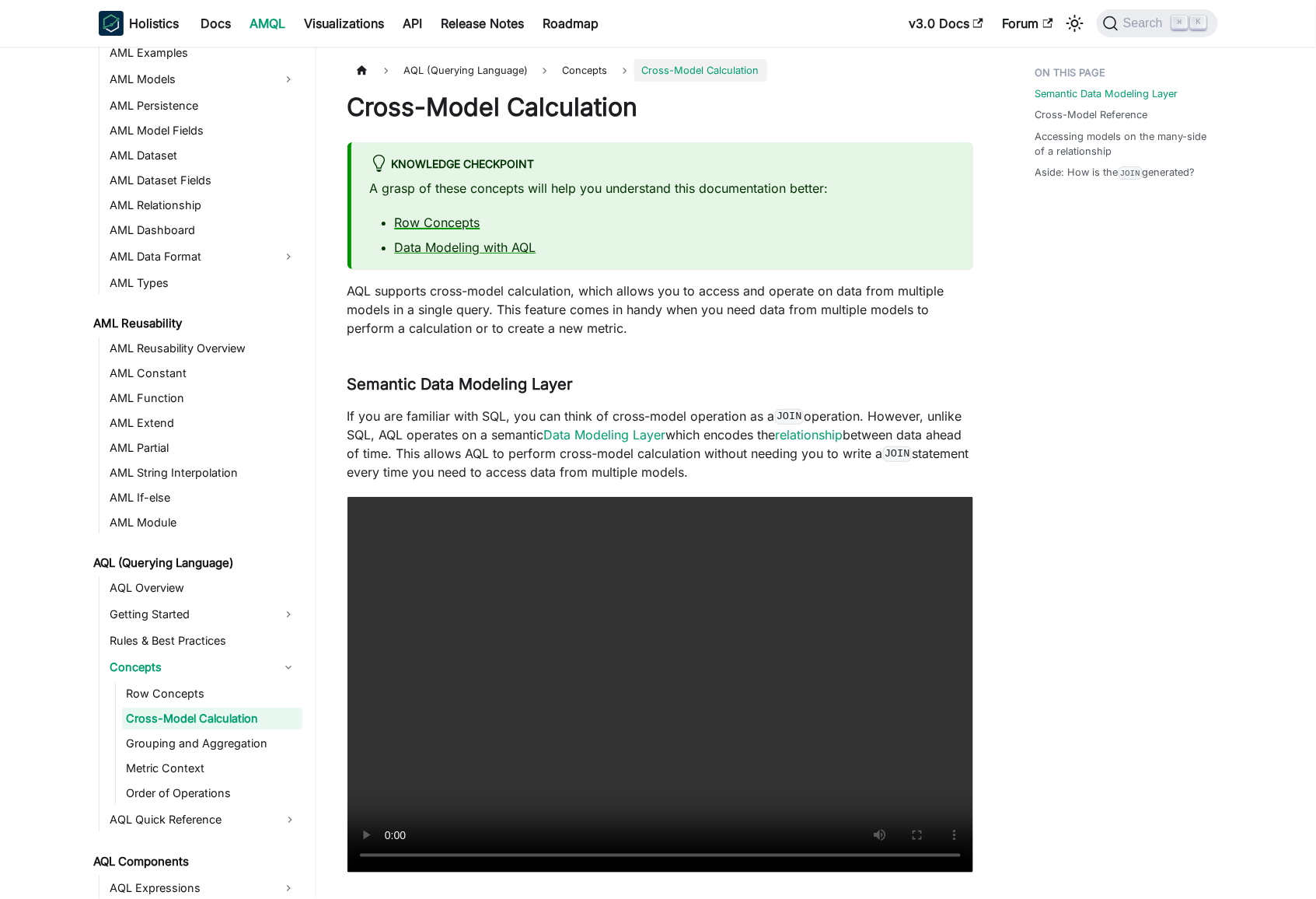
click at [450, 227] on link "Row Concepts" at bounding box center [437, 222] width 85 height 16
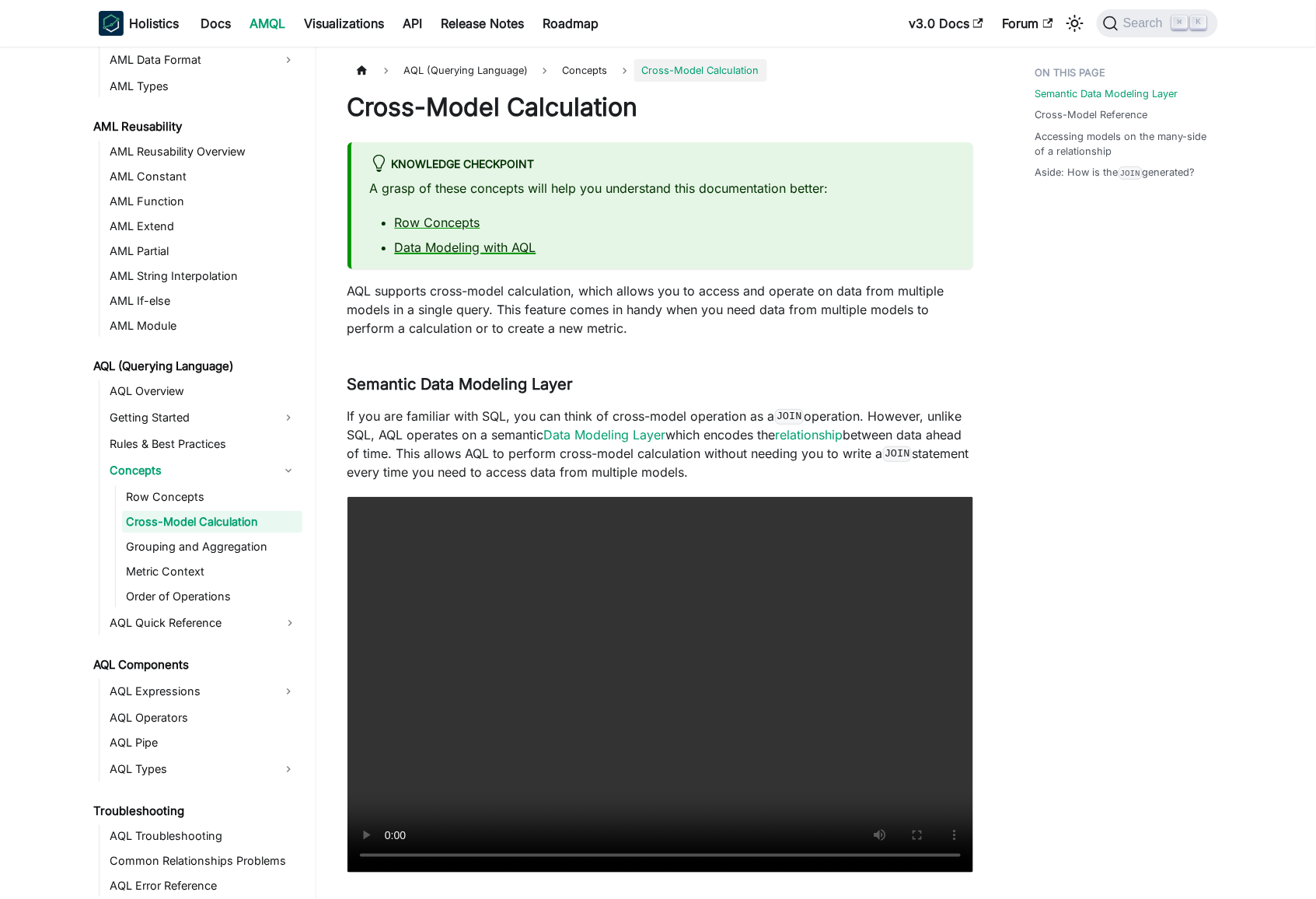
click at [492, 249] on link "Data Modeling with AQL" at bounding box center [465, 248] width 142 height 16
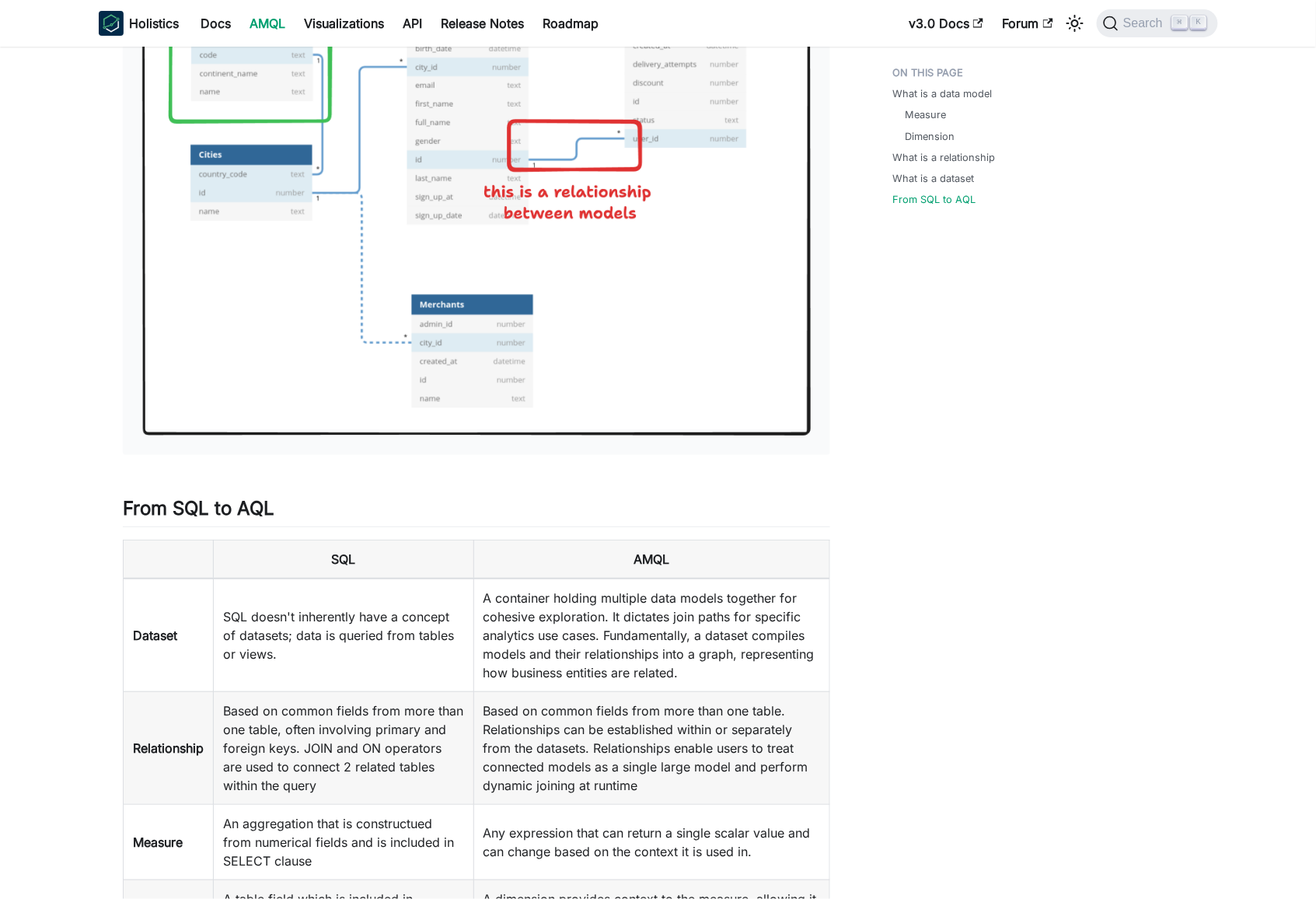
scroll to position [4375, 0]
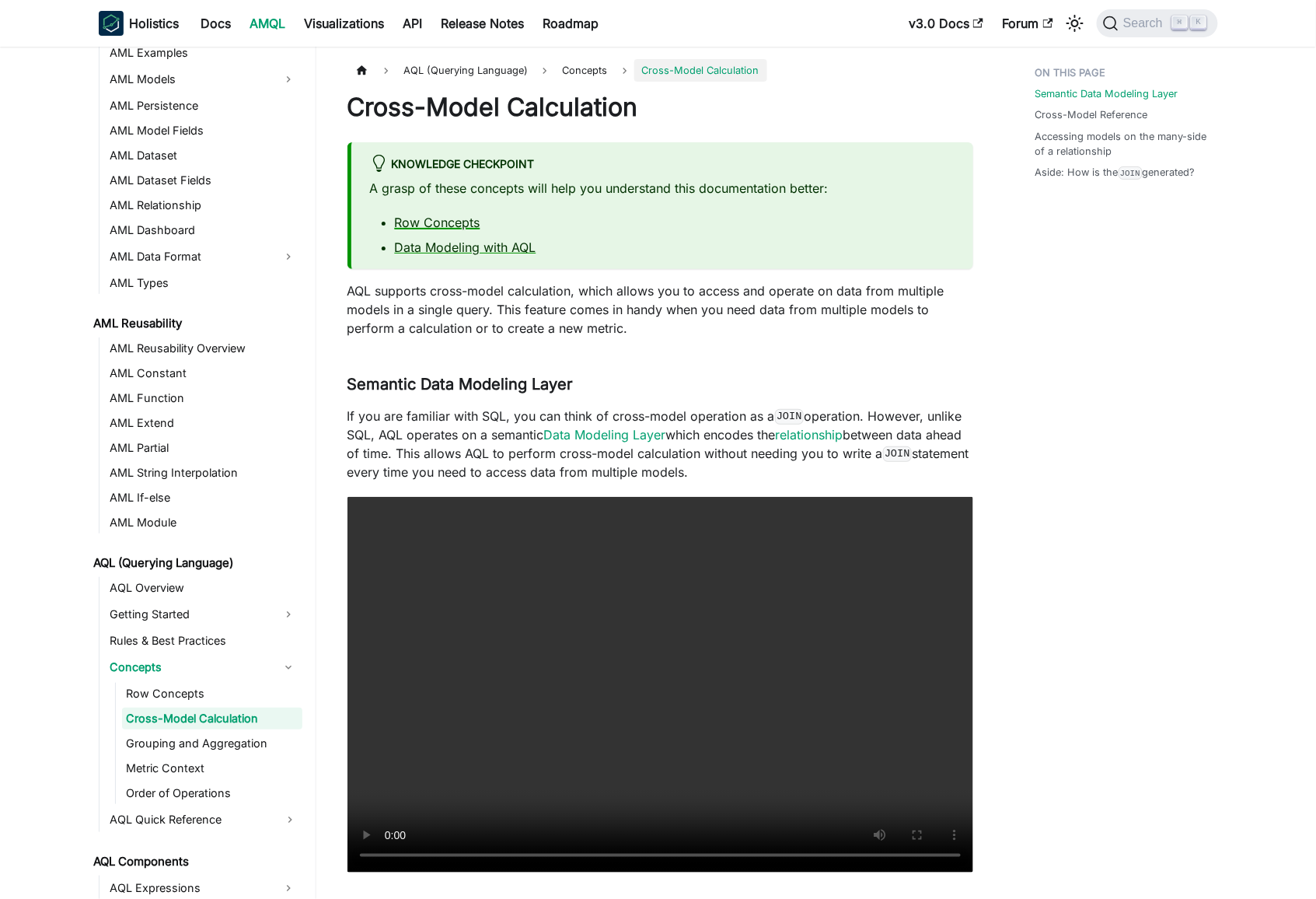
click at [427, 222] on link "Row Concepts" at bounding box center [437, 222] width 85 height 16
